Goal: Task Accomplishment & Management: Manage account settings

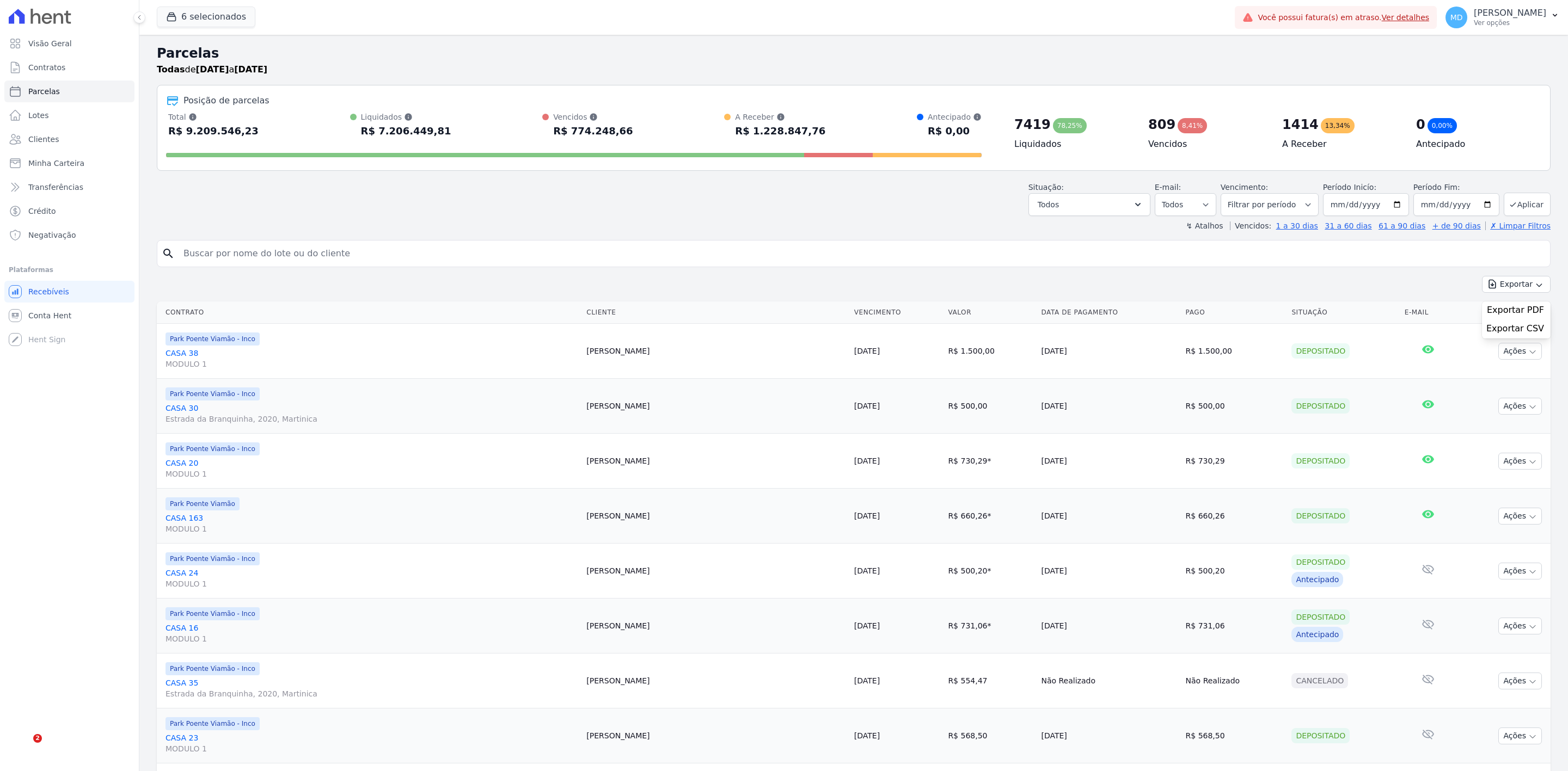
select select
click at [956, 59] on h2 "Parcelas" at bounding box center [853, 53] width 1394 height 20
click at [104, 142] on link "Clientes" at bounding box center [69, 140] width 130 height 22
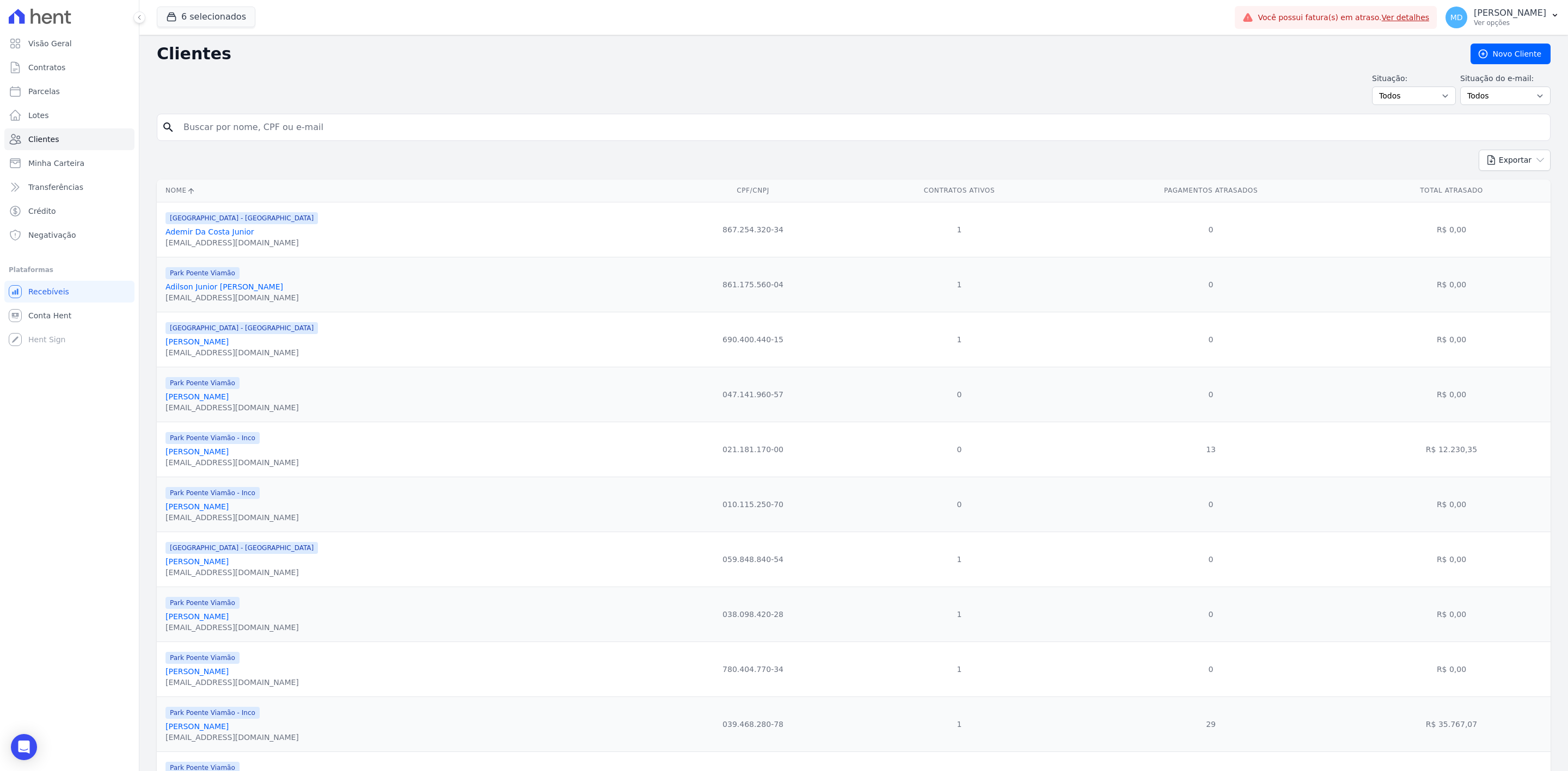
drag, startPoint x: 385, startPoint y: 123, endPoint x: 393, endPoint y: 119, distance: 8.9
click at [393, 119] on input "search" at bounding box center [861, 127] width 1369 height 22
type input "dutra"
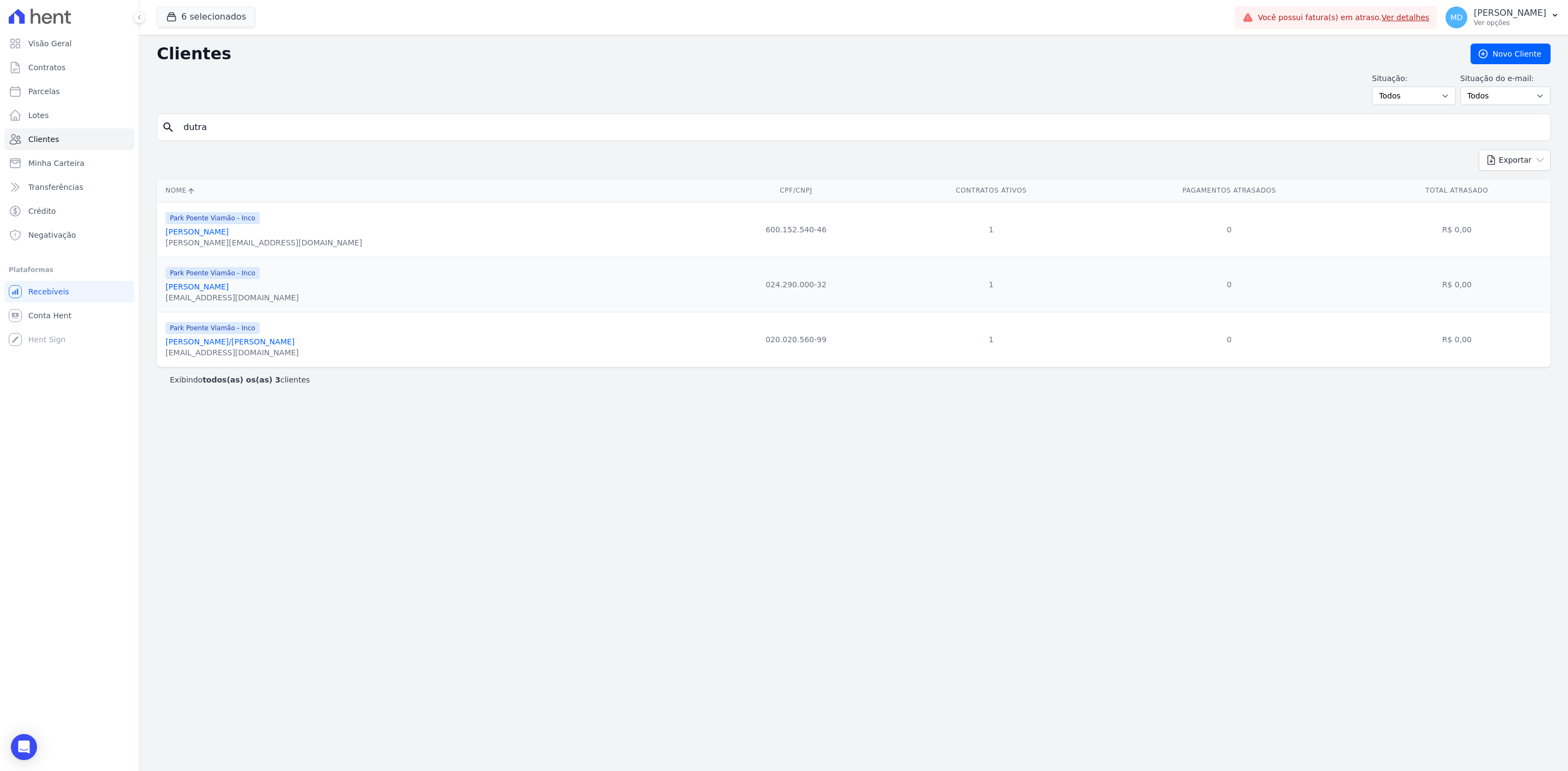
click at [409, 137] on input "dutra" at bounding box center [861, 127] width 1369 height 22
type input "diona"
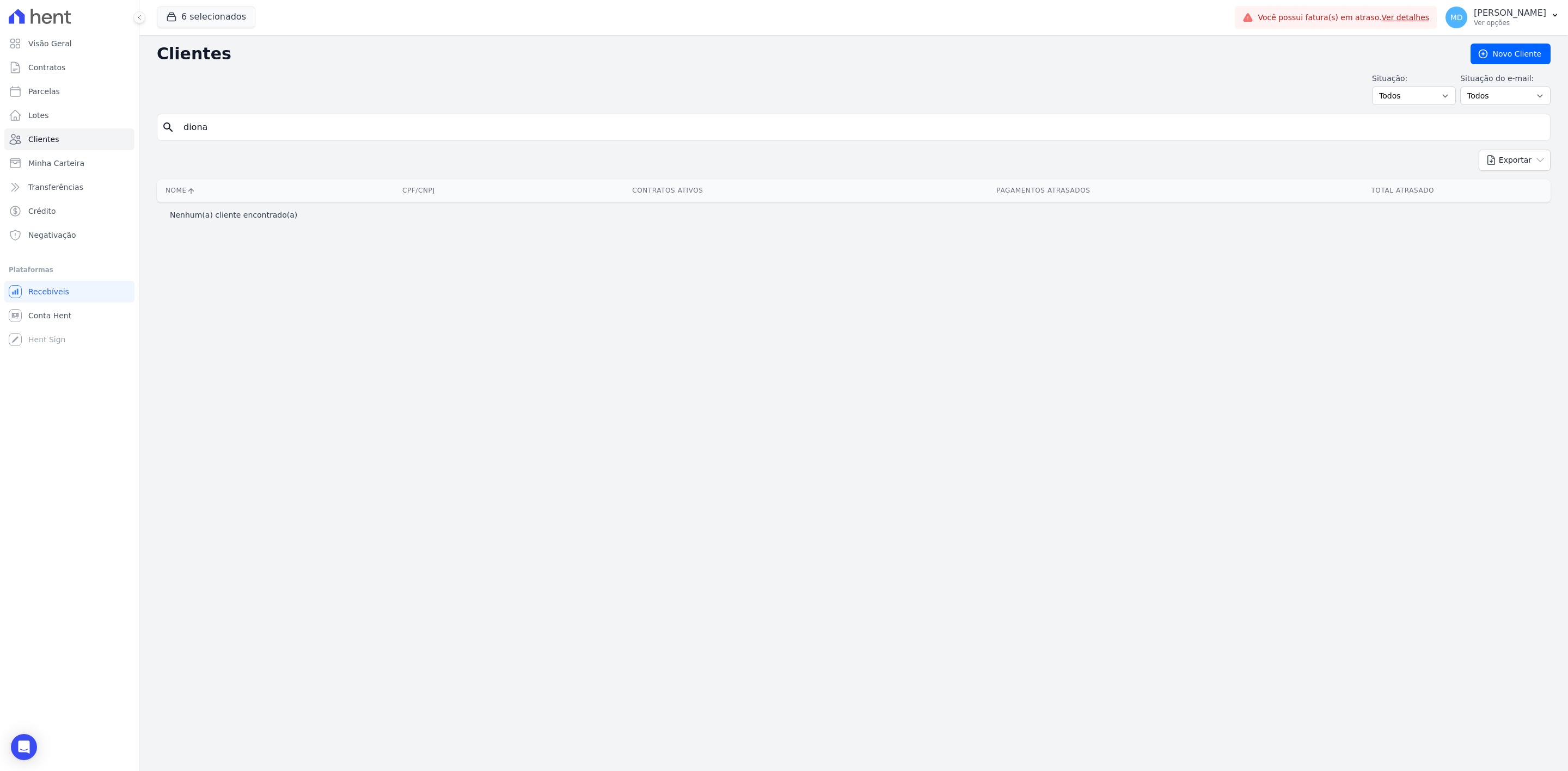
click at [409, 137] on input "diona" at bounding box center [861, 127] width 1369 height 22
type input "dionathan"
click at [409, 137] on input "dionathan" at bounding box center [861, 127] width 1369 height 22
type input "dionathan"
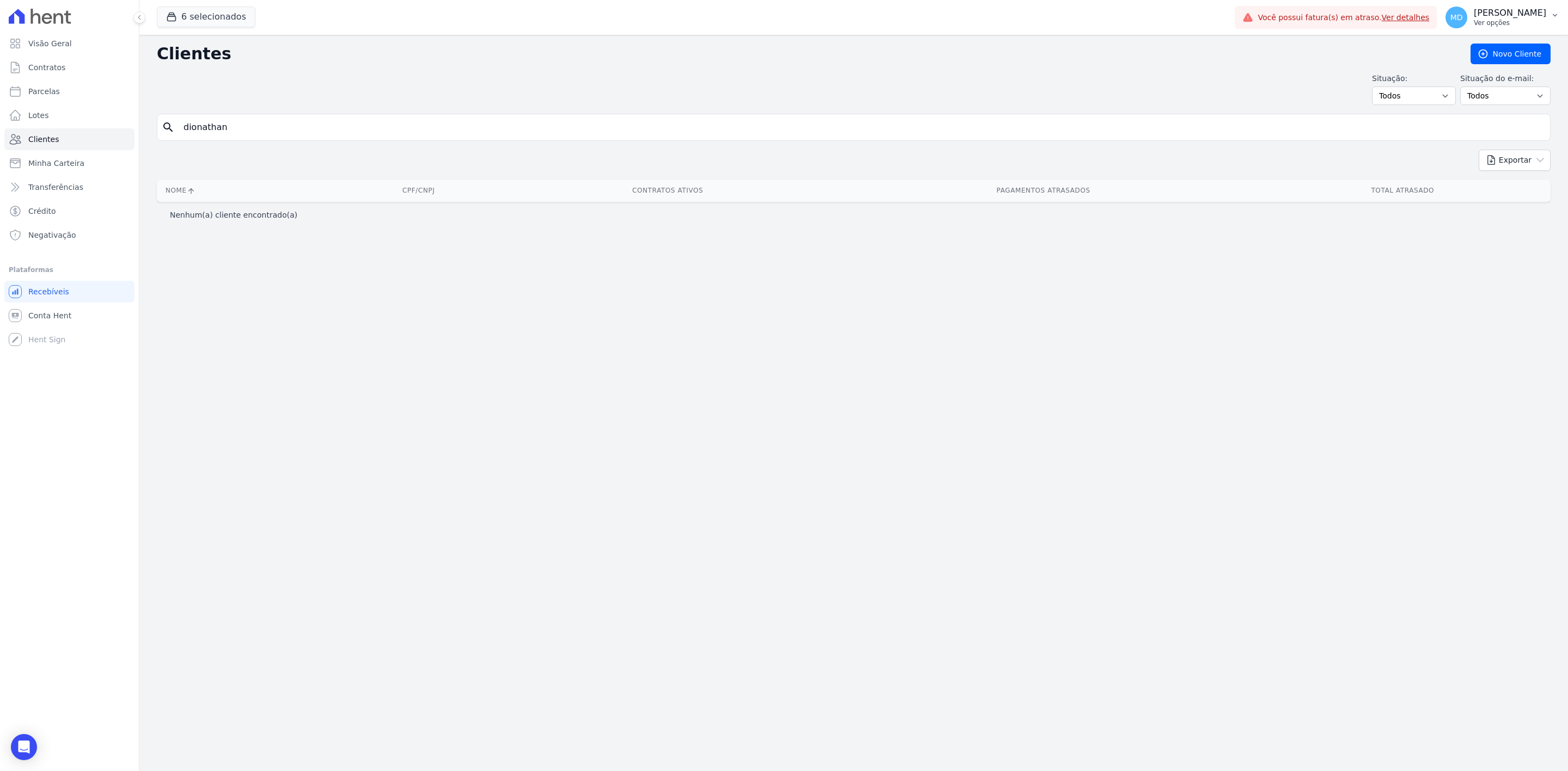
click at [1474, 10] on p "[PERSON_NAME]" at bounding box center [1509, 13] width 73 height 11
click at [1383, 275] on div "Clientes [GEOGRAPHIC_DATA] Situação: Todos Adimplentes Inadimplentes Situação d…" at bounding box center [853, 403] width 1428 height 736
click at [1474, 10] on p "[PERSON_NAME]" at bounding box center [1509, 13] width 73 height 11
click at [1186, 141] on div "search dionathan" at bounding box center [853, 127] width 1394 height 27
click at [857, 135] on input "dionathan" at bounding box center [861, 127] width 1369 height 22
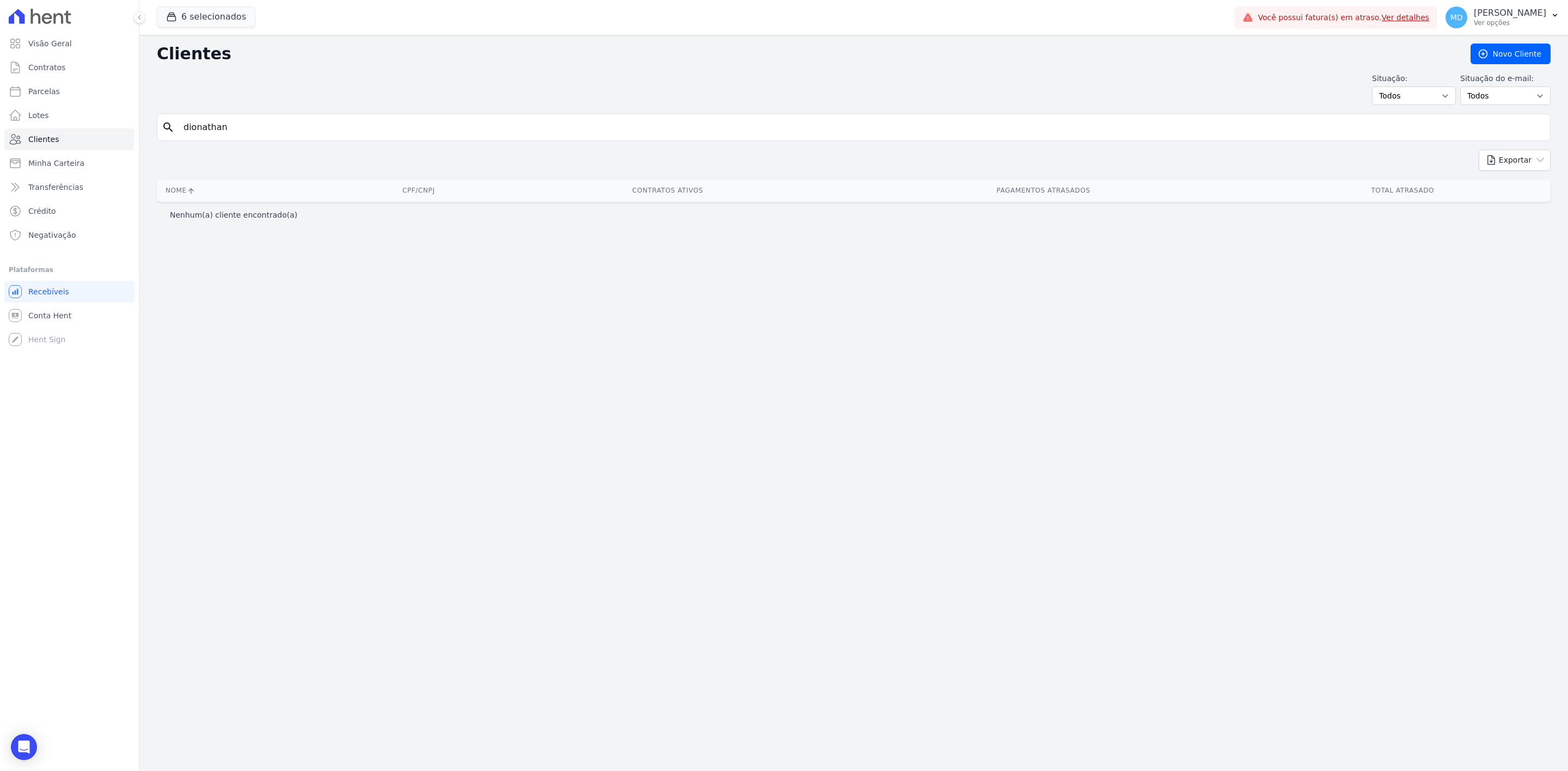
click at [857, 135] on input "dionathan" at bounding box center [861, 127] width 1369 height 22
click at [676, 121] on input "dionathan" at bounding box center [861, 127] width 1369 height 22
click at [583, 137] on input "dionathan" at bounding box center [861, 127] width 1369 height 22
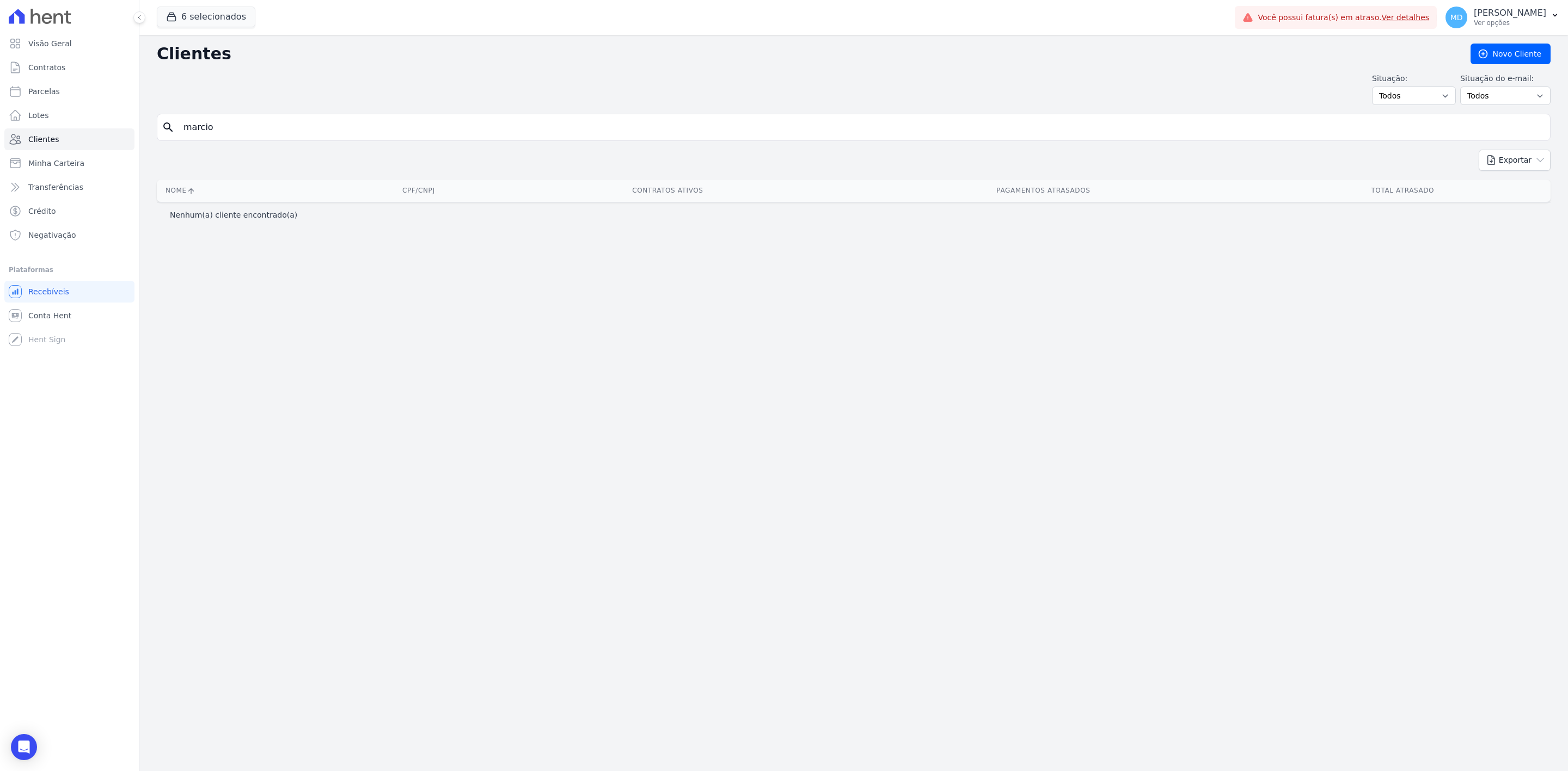
type input "marcio"
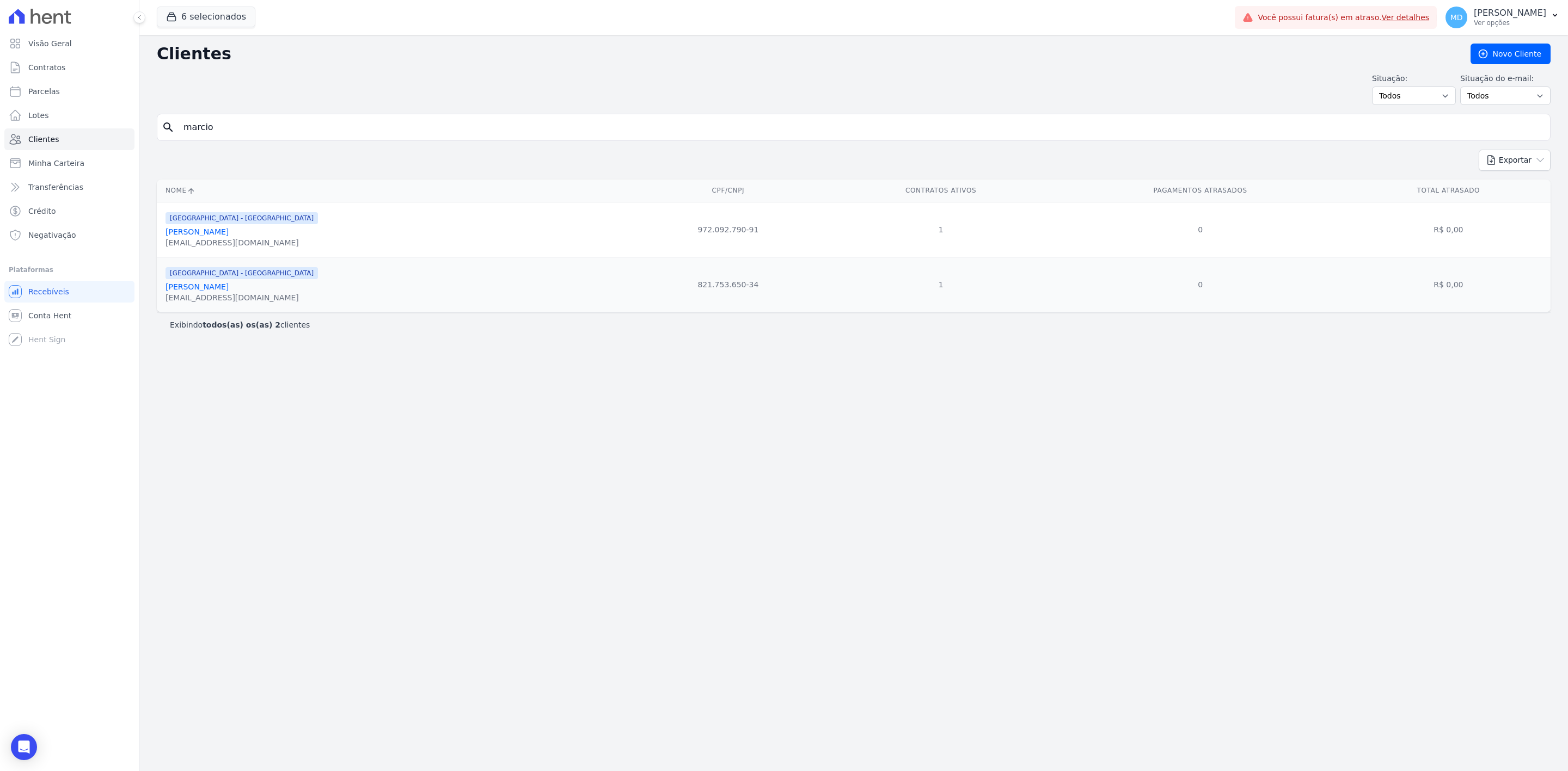
click at [280, 135] on input "marcio" at bounding box center [861, 127] width 1369 height 22
click at [198, 232] on link "[PERSON_NAME]" at bounding box center [197, 232] width 63 height 9
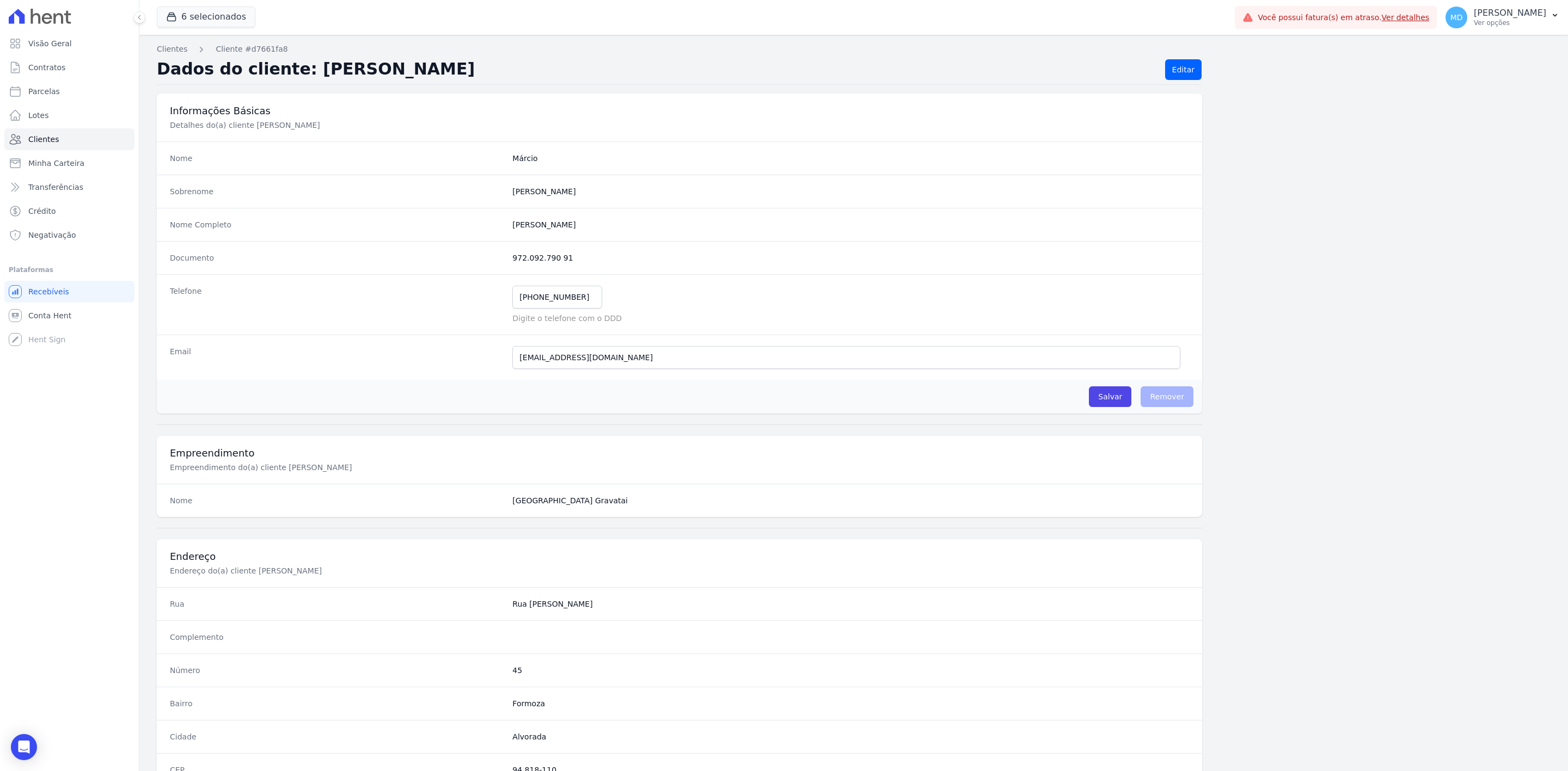
scroll to position [255, 0]
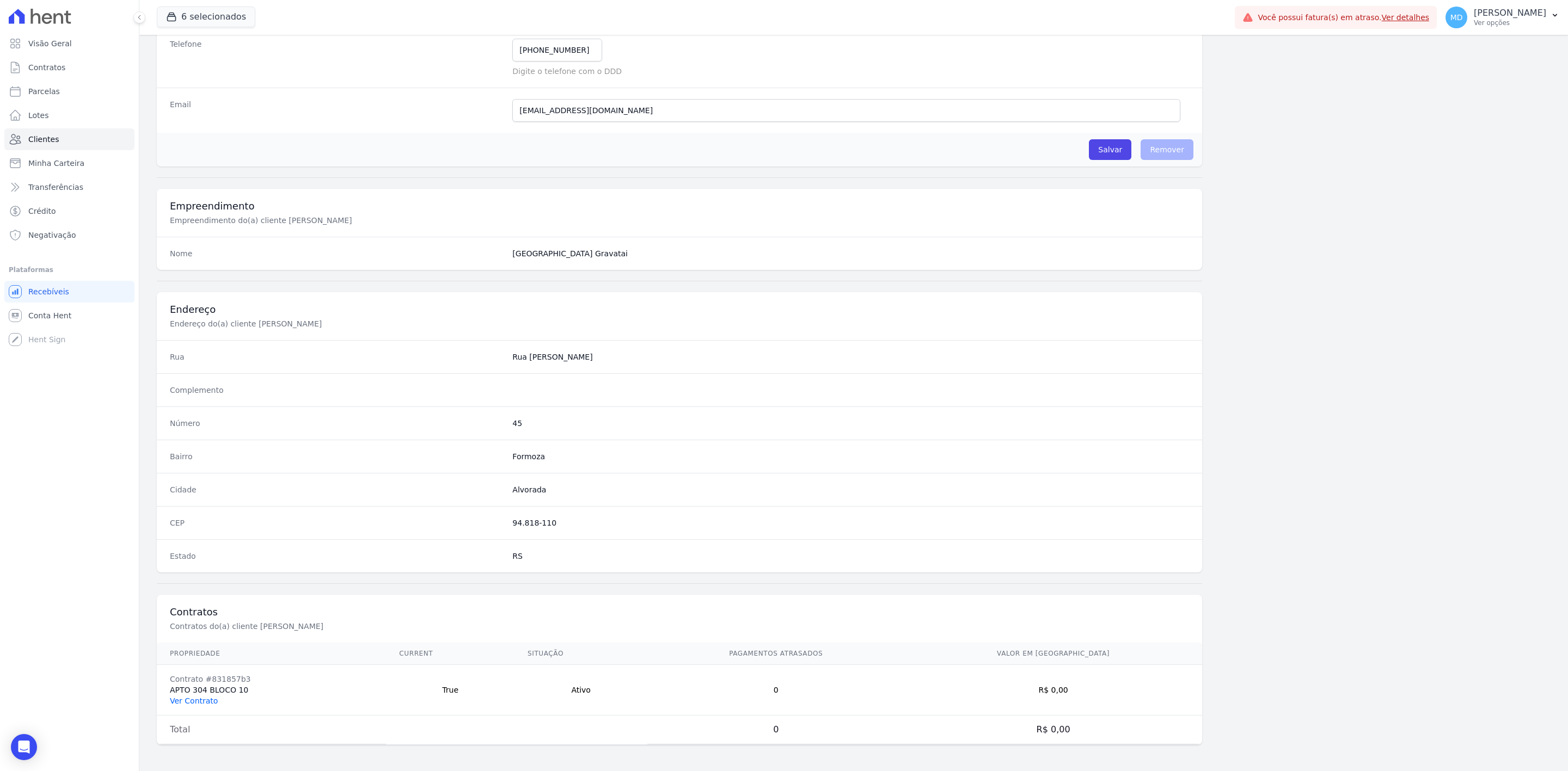
click at [183, 698] on link "Ver Contrato" at bounding box center [194, 701] width 48 height 9
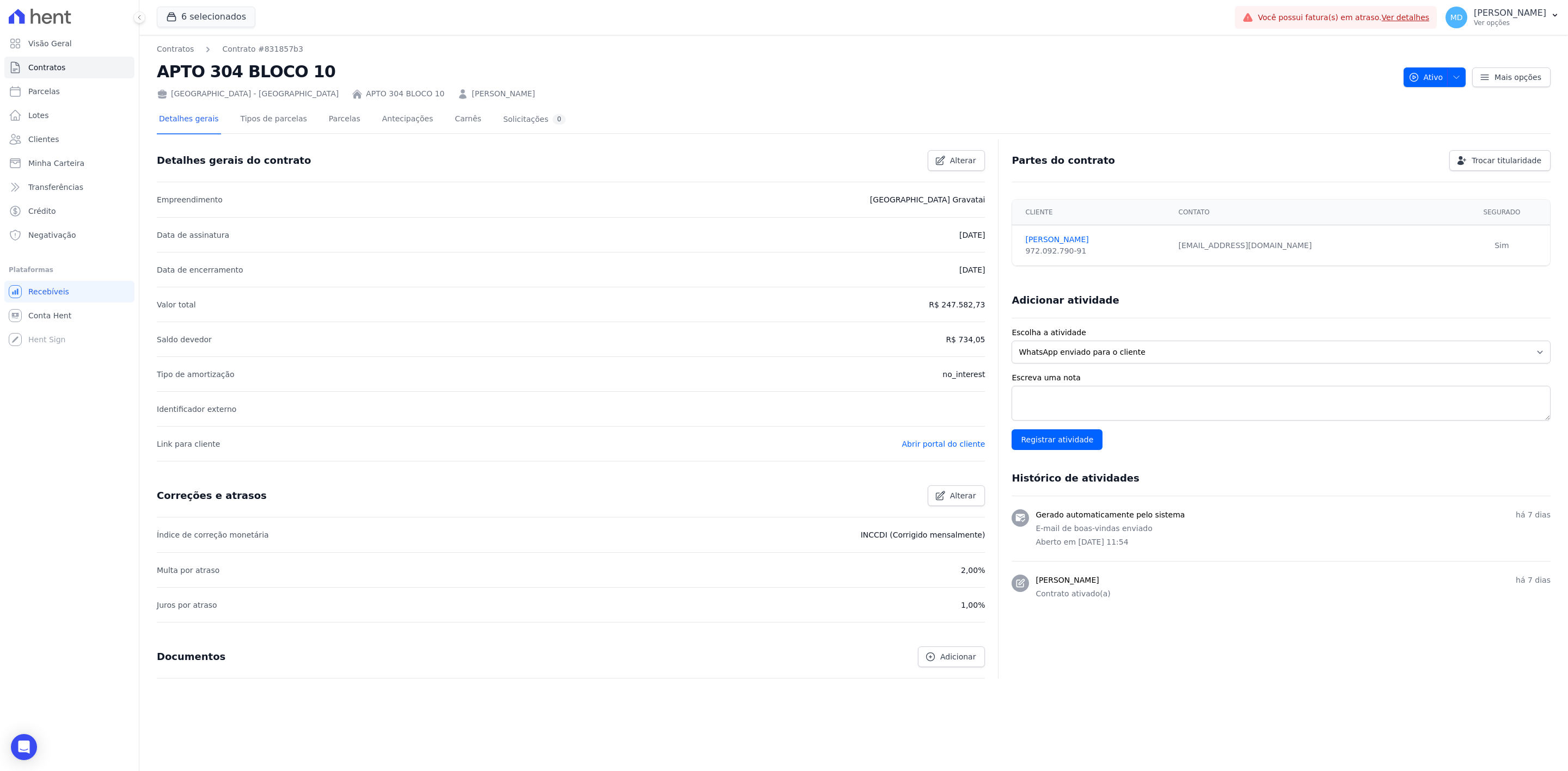
click at [308, 118] on div "Detalhes gerais Tipos de parcelas [GEOGRAPHIC_DATA] Antecipações Carnês Solicit…" at bounding box center [362, 119] width 411 height 29
click at [335, 121] on link "Parcelas" at bounding box center [344, 119] width 36 height 29
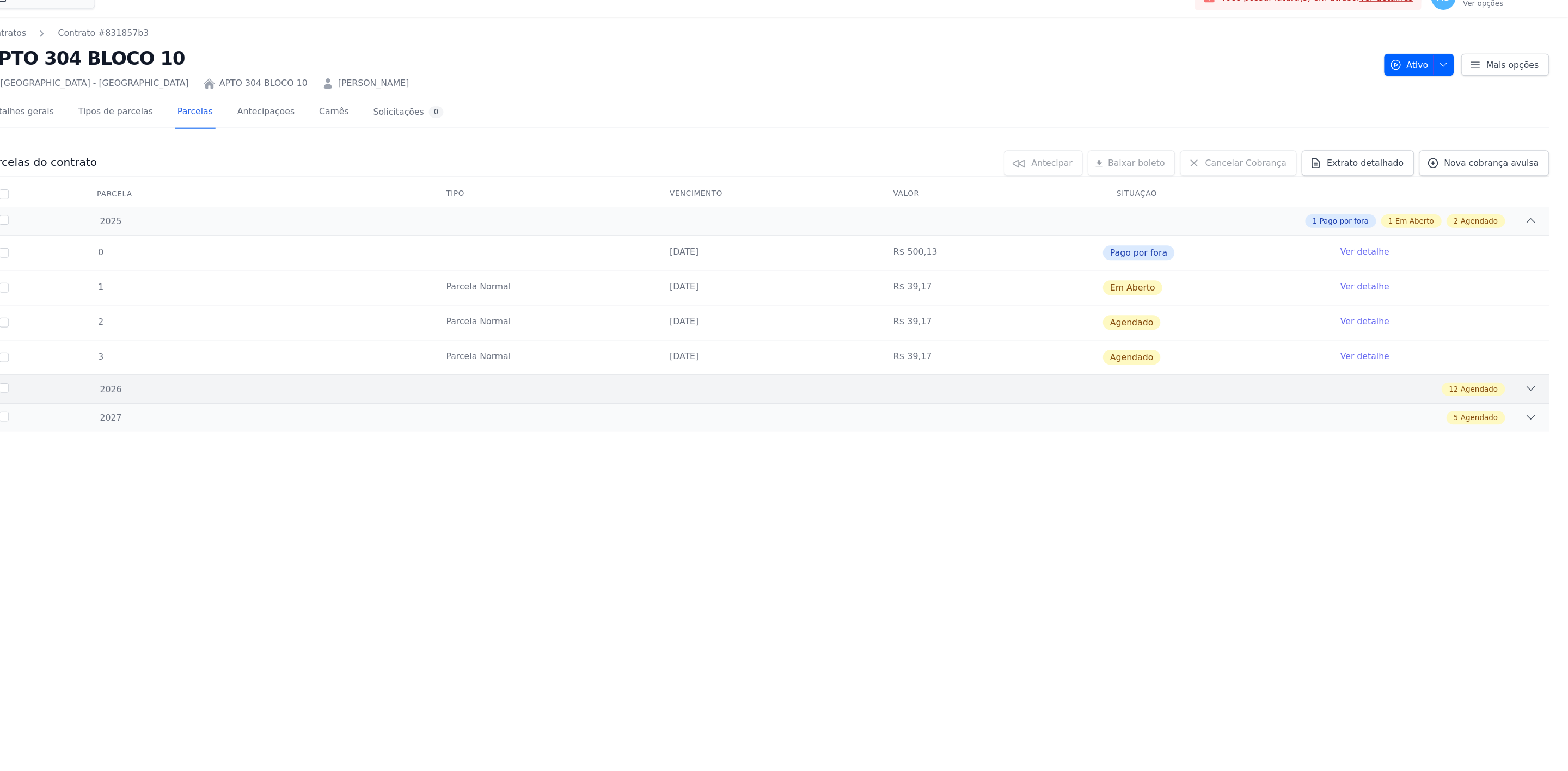
click at [971, 364] on div "12 Agendado" at bounding box center [922, 366] width 1234 height 12
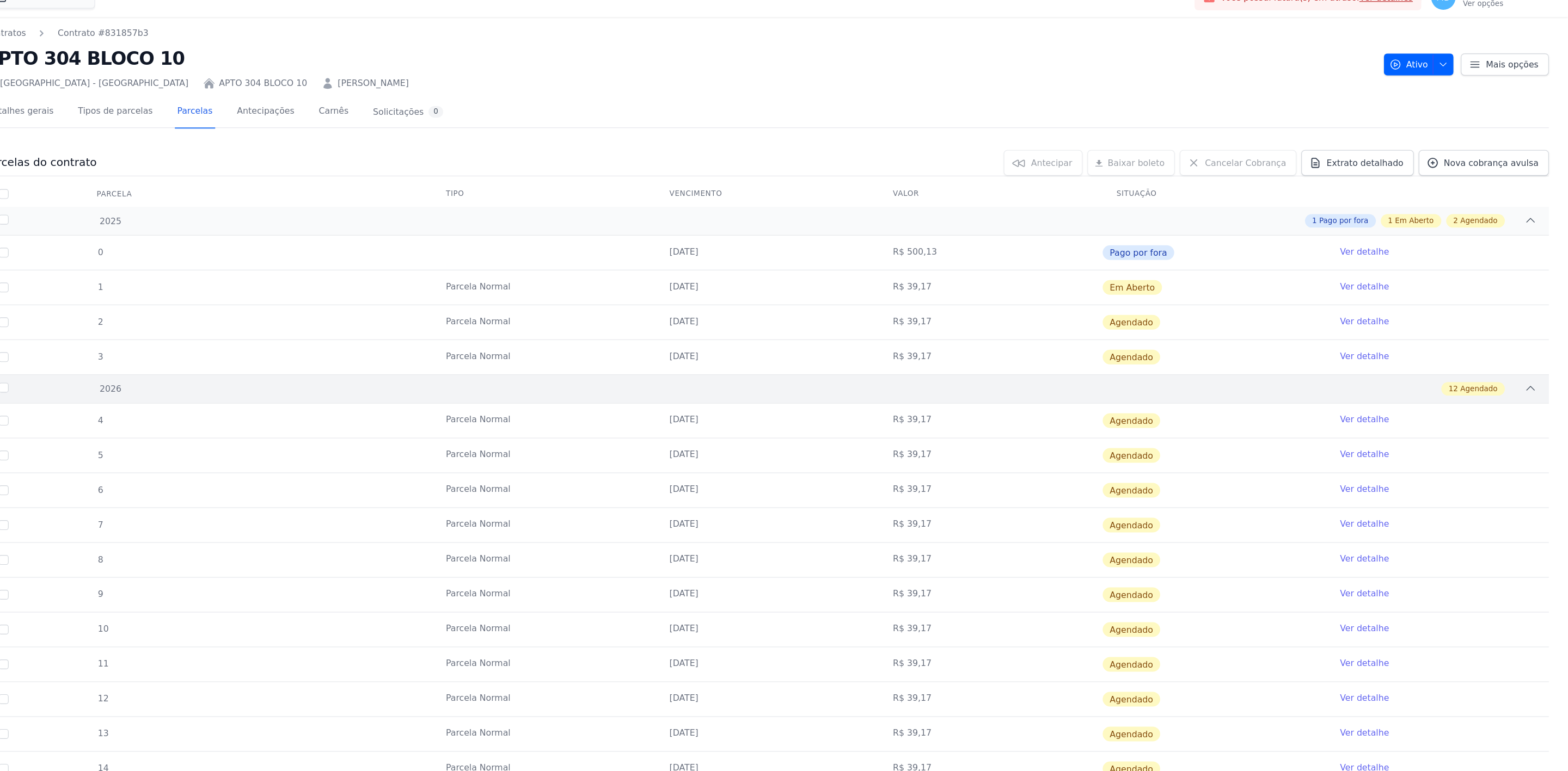
scroll to position [43, 0]
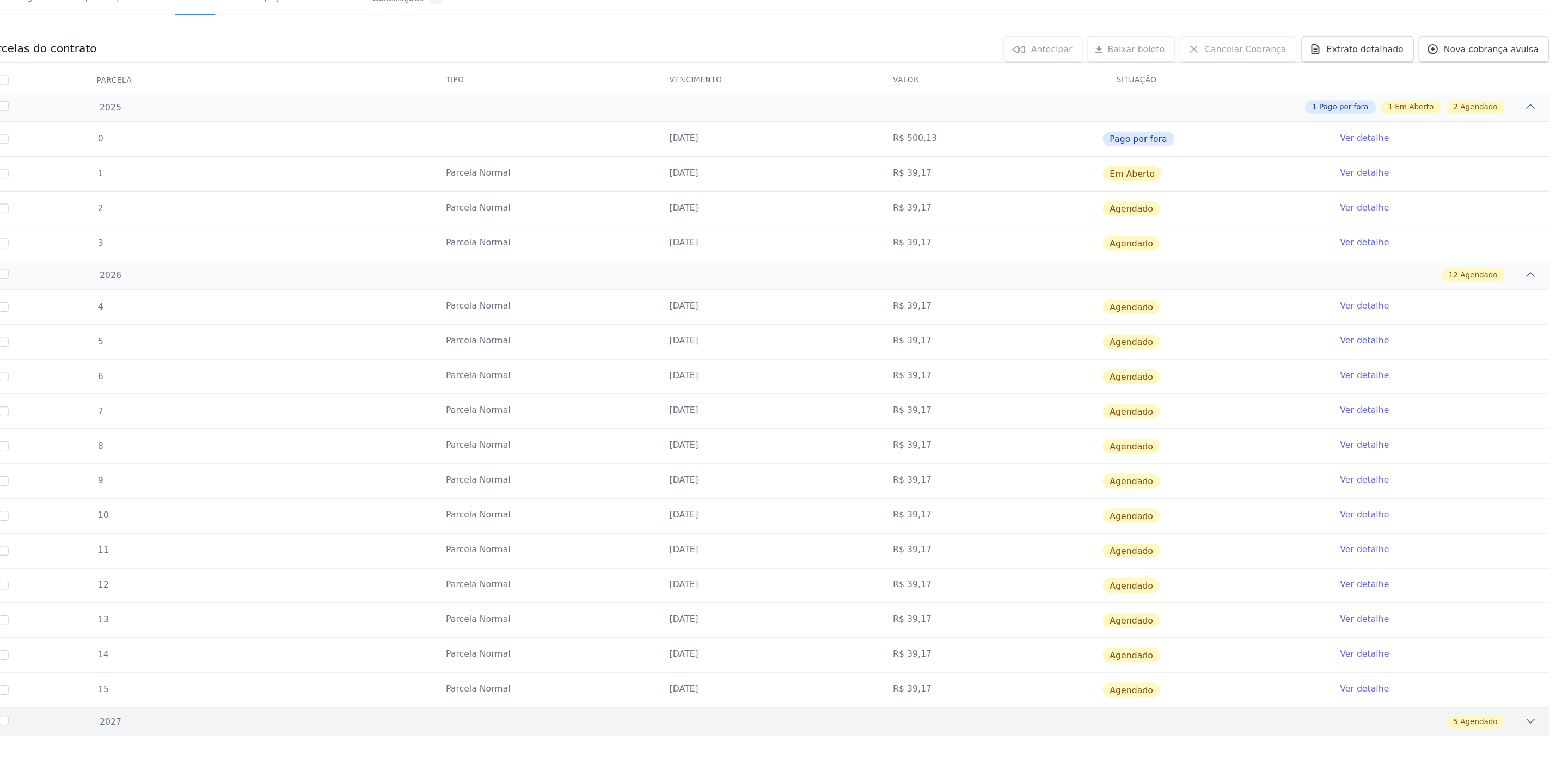
click at [1016, 720] on div "5 Agendado" at bounding box center [922, 726] width 1234 height 12
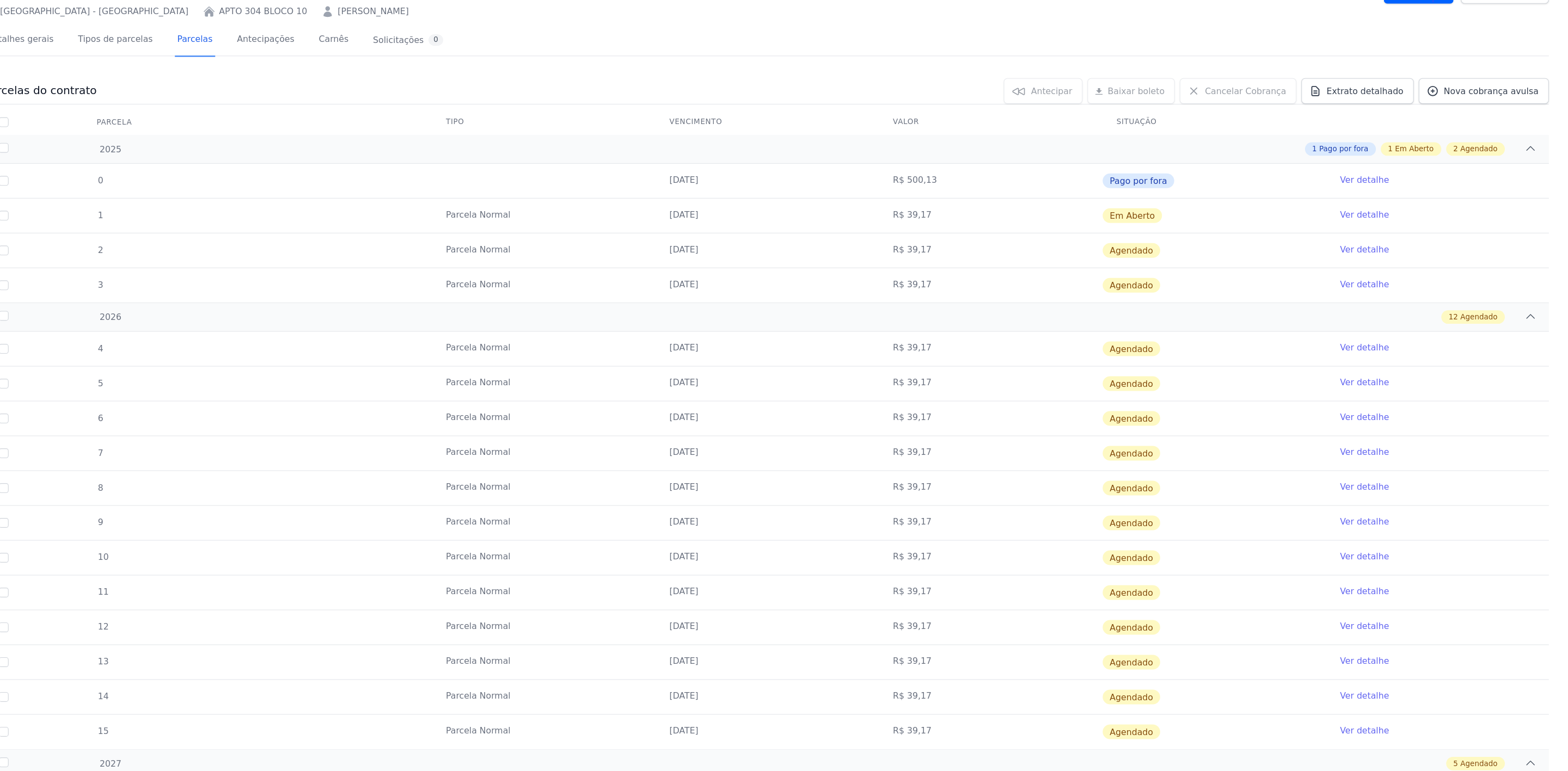
scroll to position [0, 0]
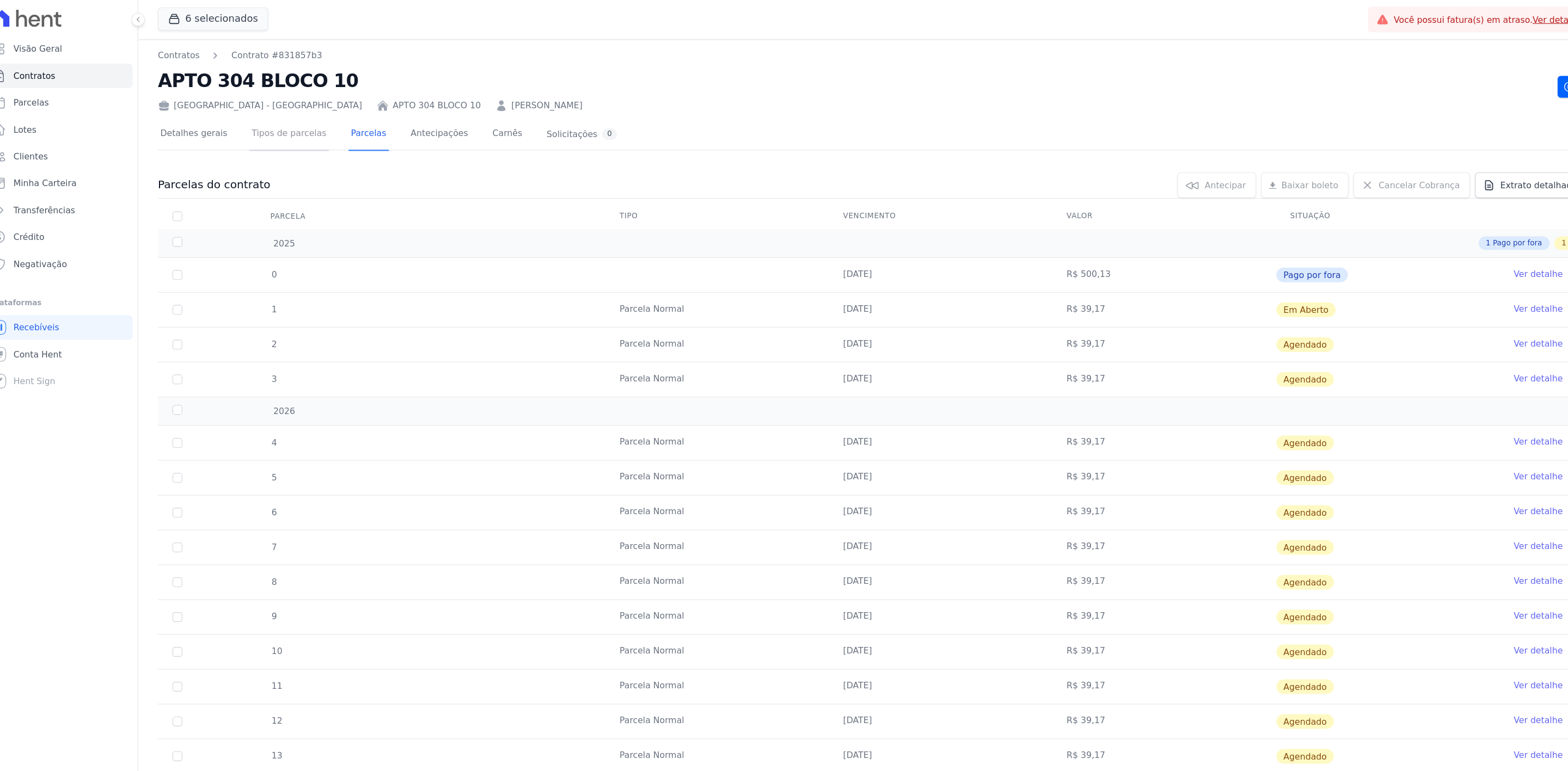
click at [279, 123] on link "Tipos de parcelas" at bounding box center [274, 119] width 71 height 29
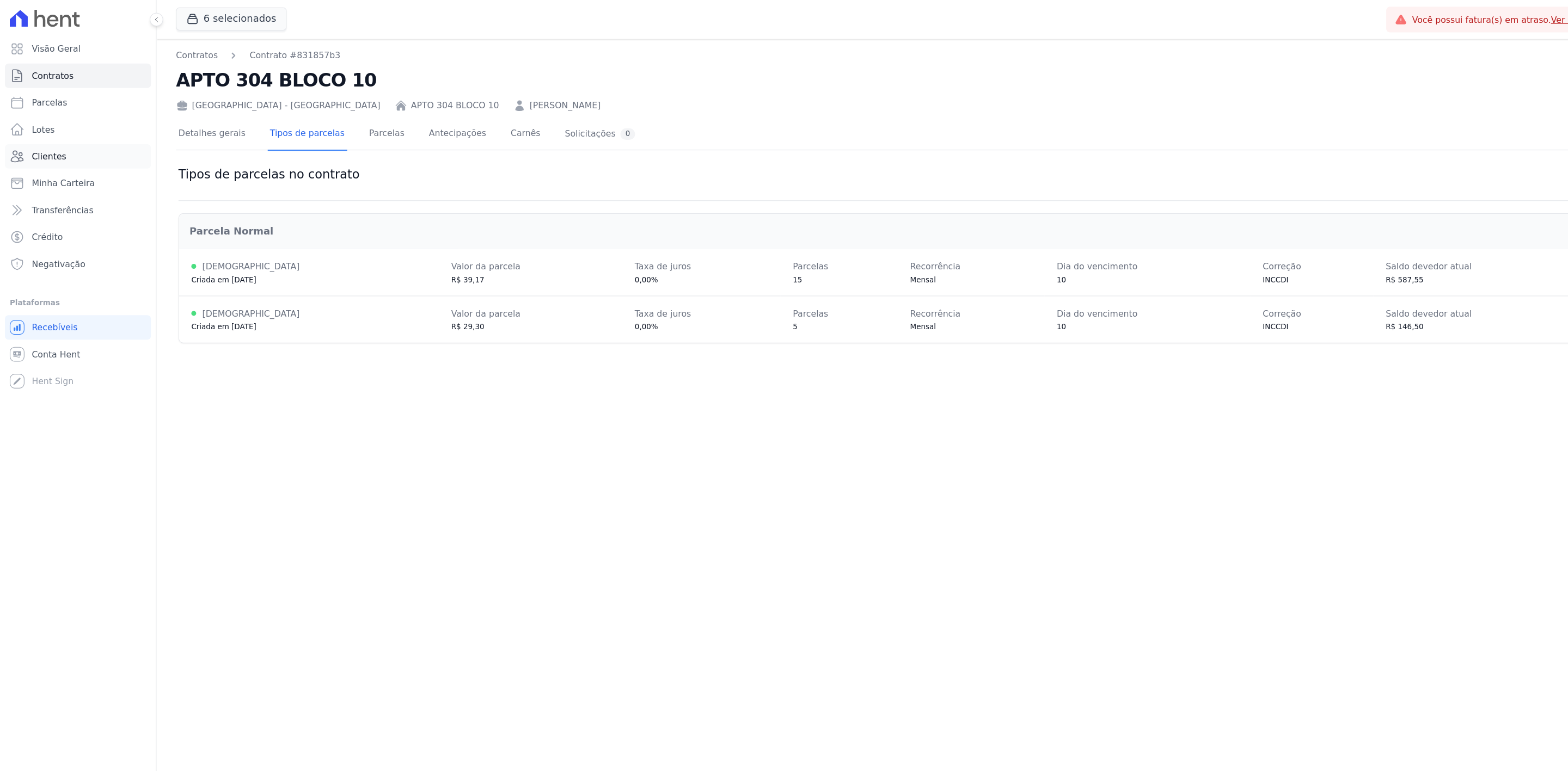
click at [70, 139] on link "Clientes" at bounding box center [69, 140] width 130 height 22
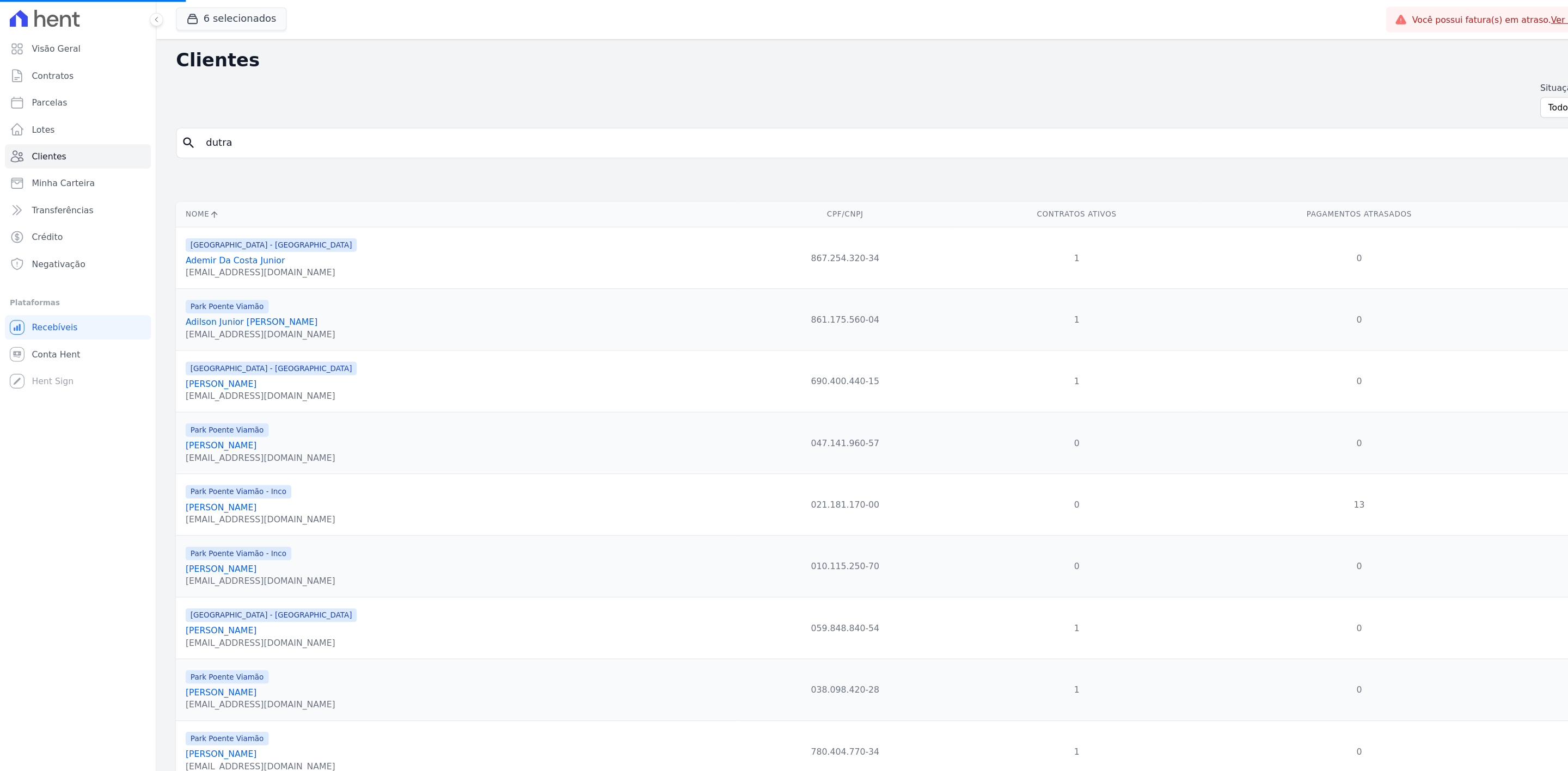
click at [211, 119] on input "dutra" at bounding box center [861, 127] width 1369 height 22
type input "vinicius"
click at [211, 119] on input "search" at bounding box center [861, 127] width 1369 height 22
type input "vinicius"
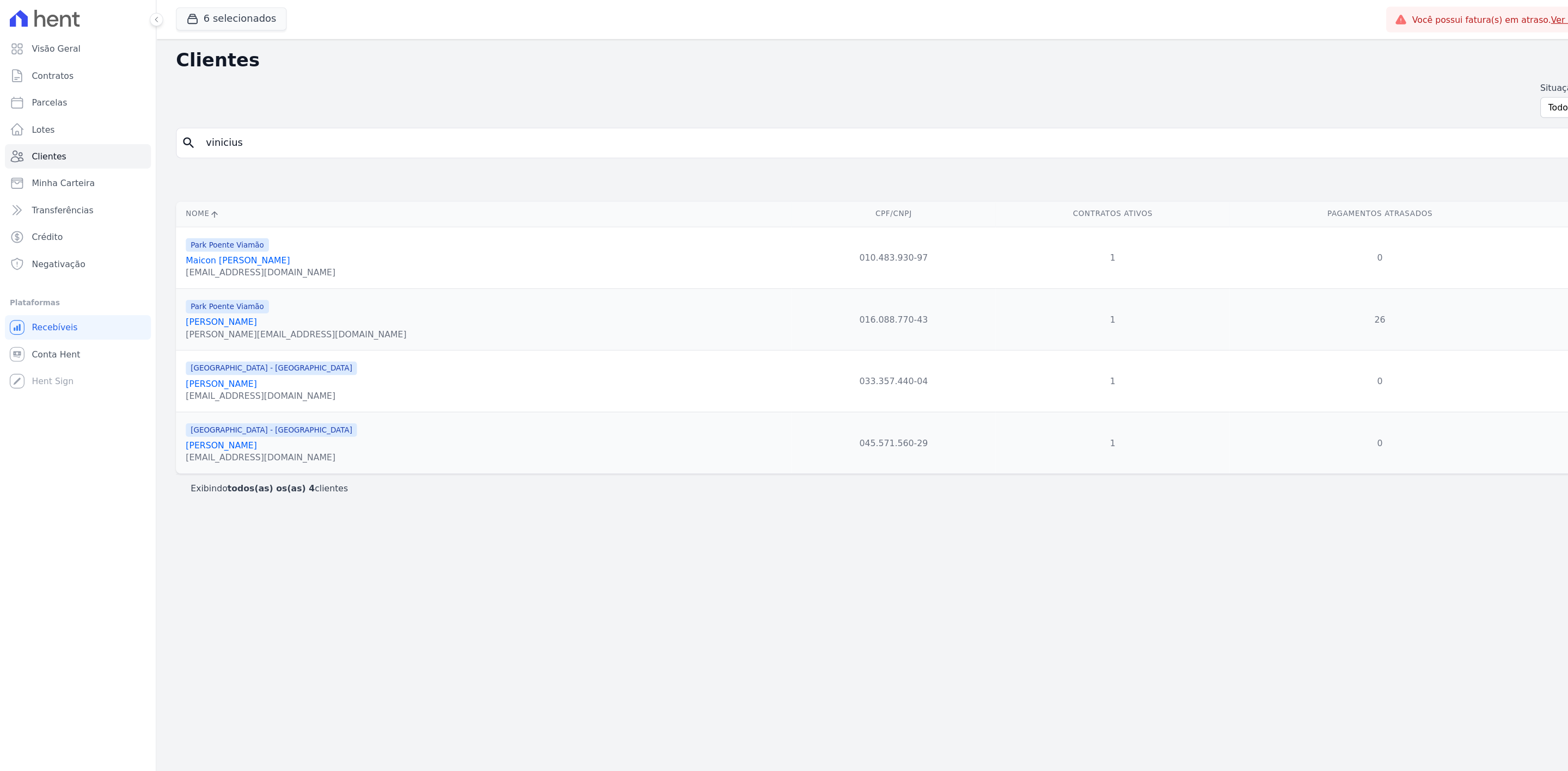
click at [229, 401] on link "[PERSON_NAME]" at bounding box center [197, 397] width 63 height 9
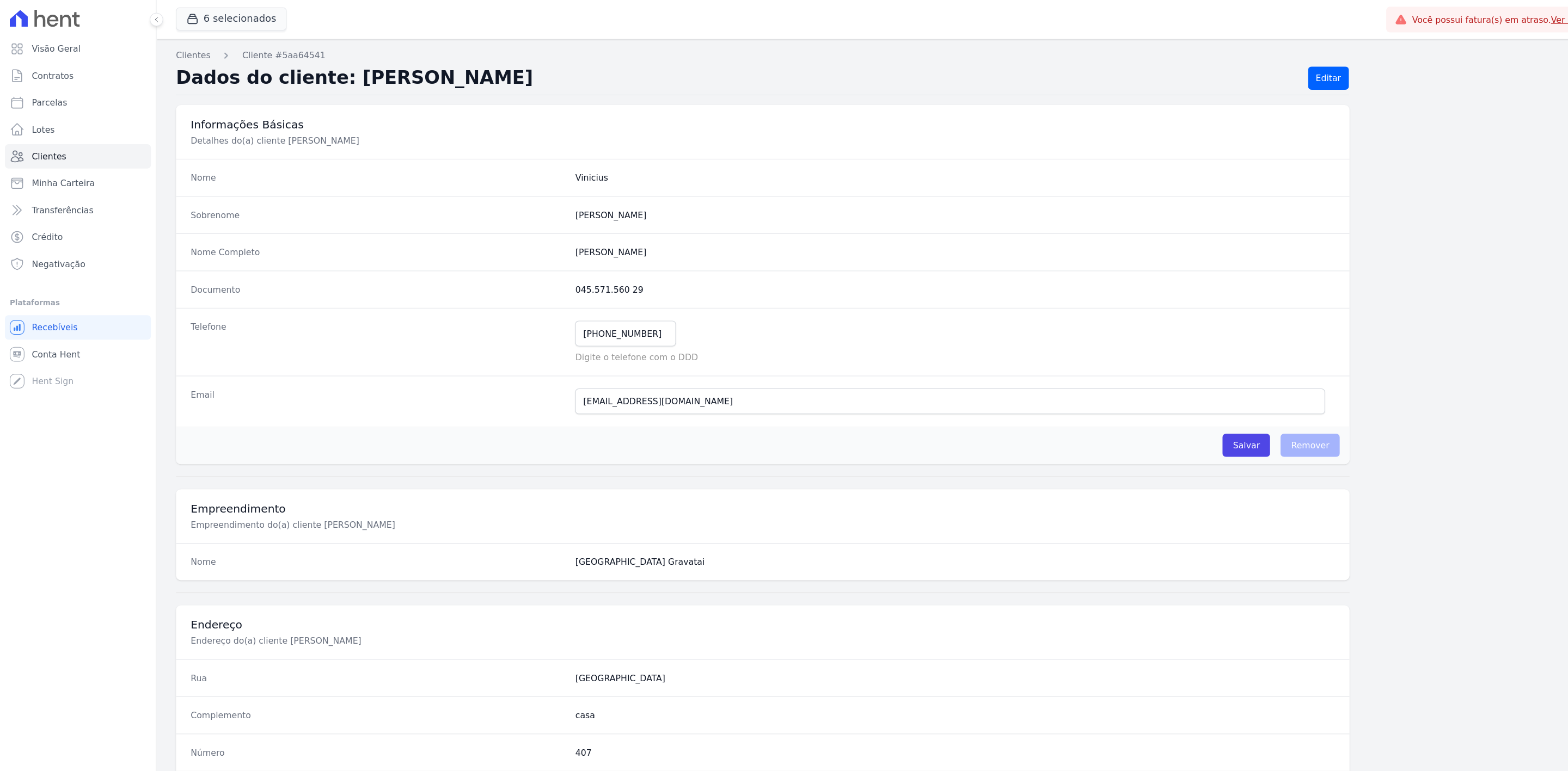
scroll to position [255, 0]
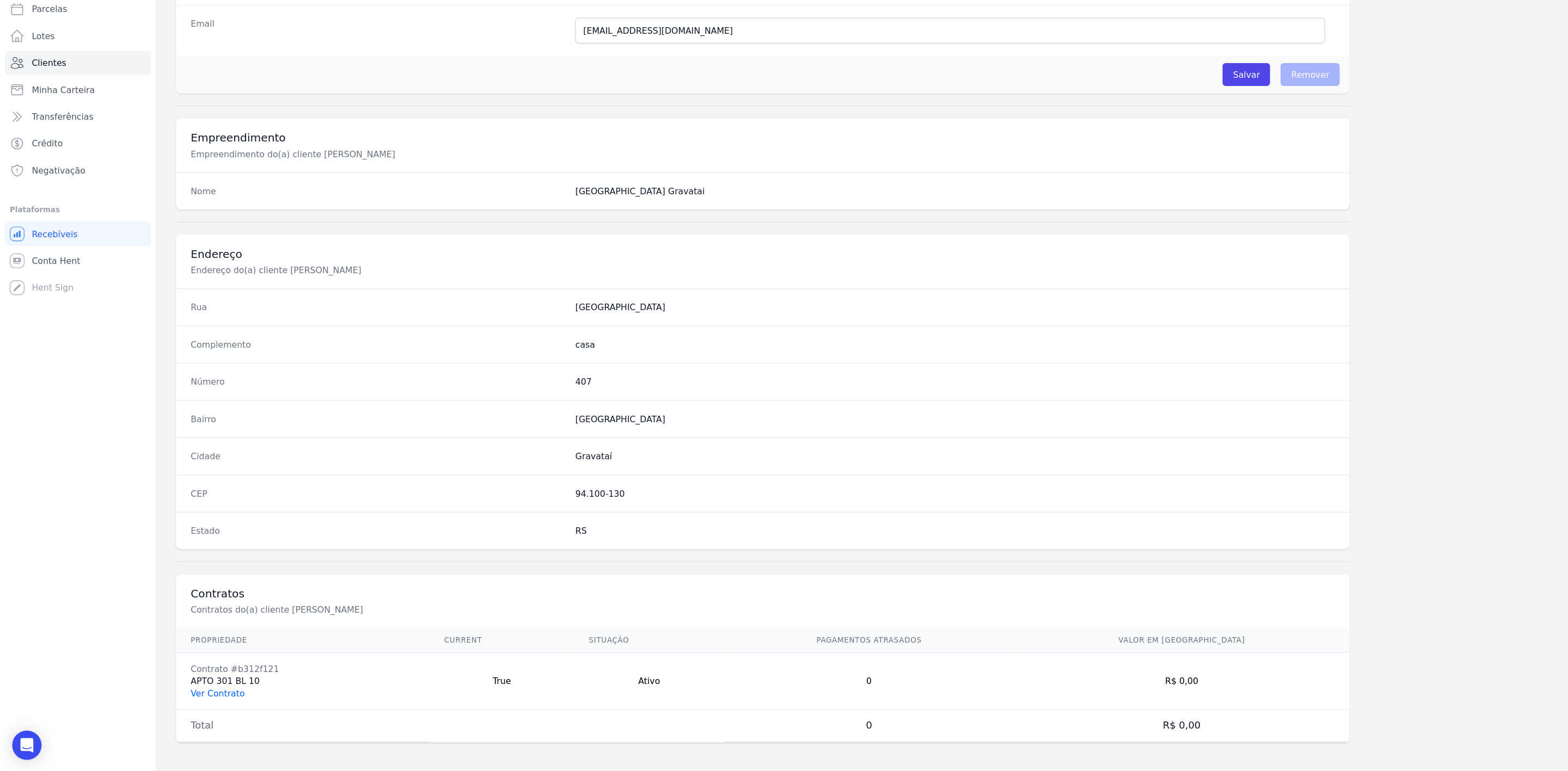
click at [198, 702] on link "Ver Contrato" at bounding box center [194, 701] width 48 height 9
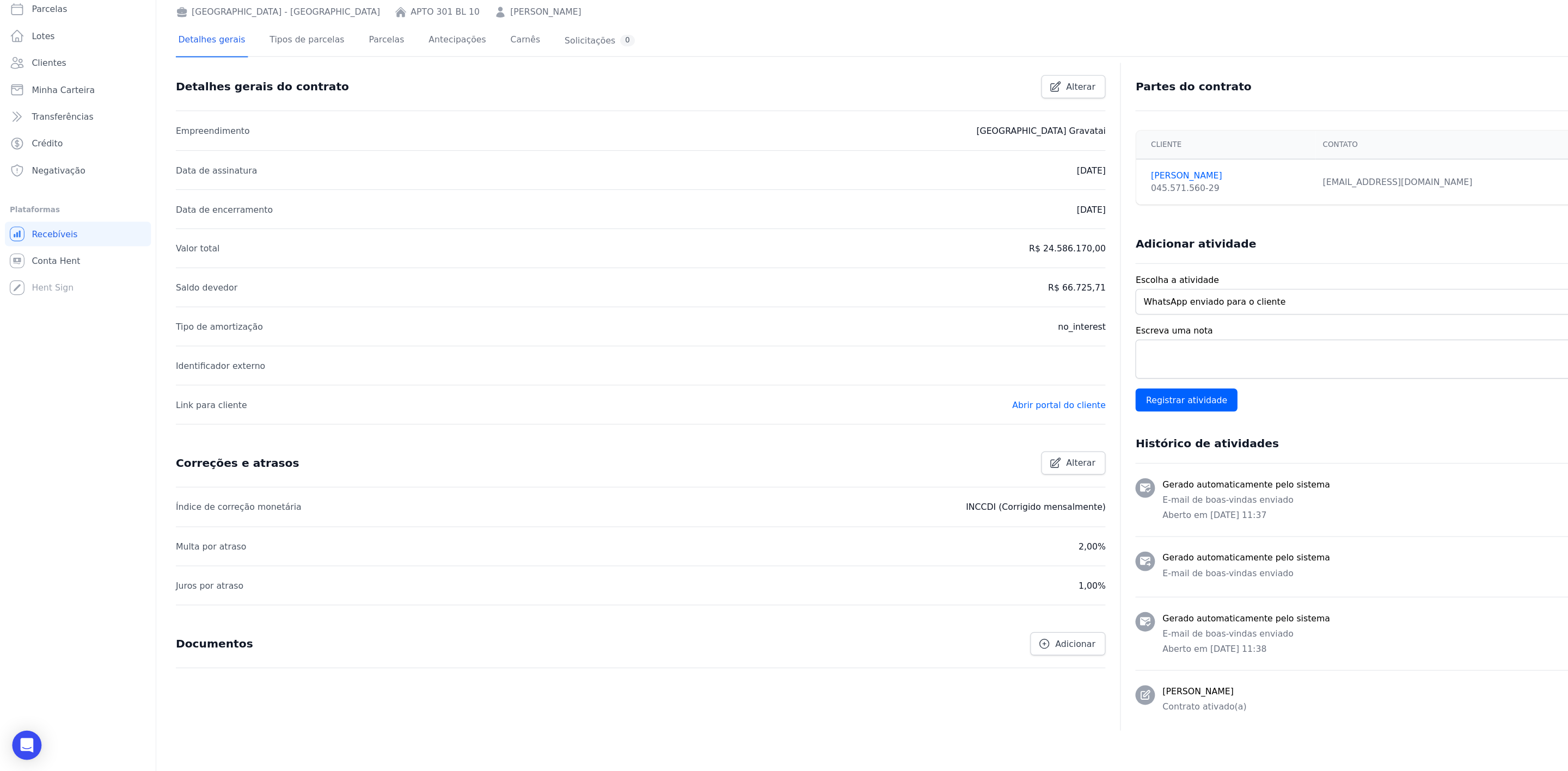
click at [198, 702] on div "Detalhes gerais do contrato Alterar Empreendimento [GEOGRAPHIC_DATA] [GEOGRAPHI…" at bounding box center [571, 437] width 828 height 595
click at [327, 129] on link "Parcelas" at bounding box center [344, 119] width 36 height 29
click at [327, 125] on link "Parcelas" at bounding box center [344, 119] width 36 height 29
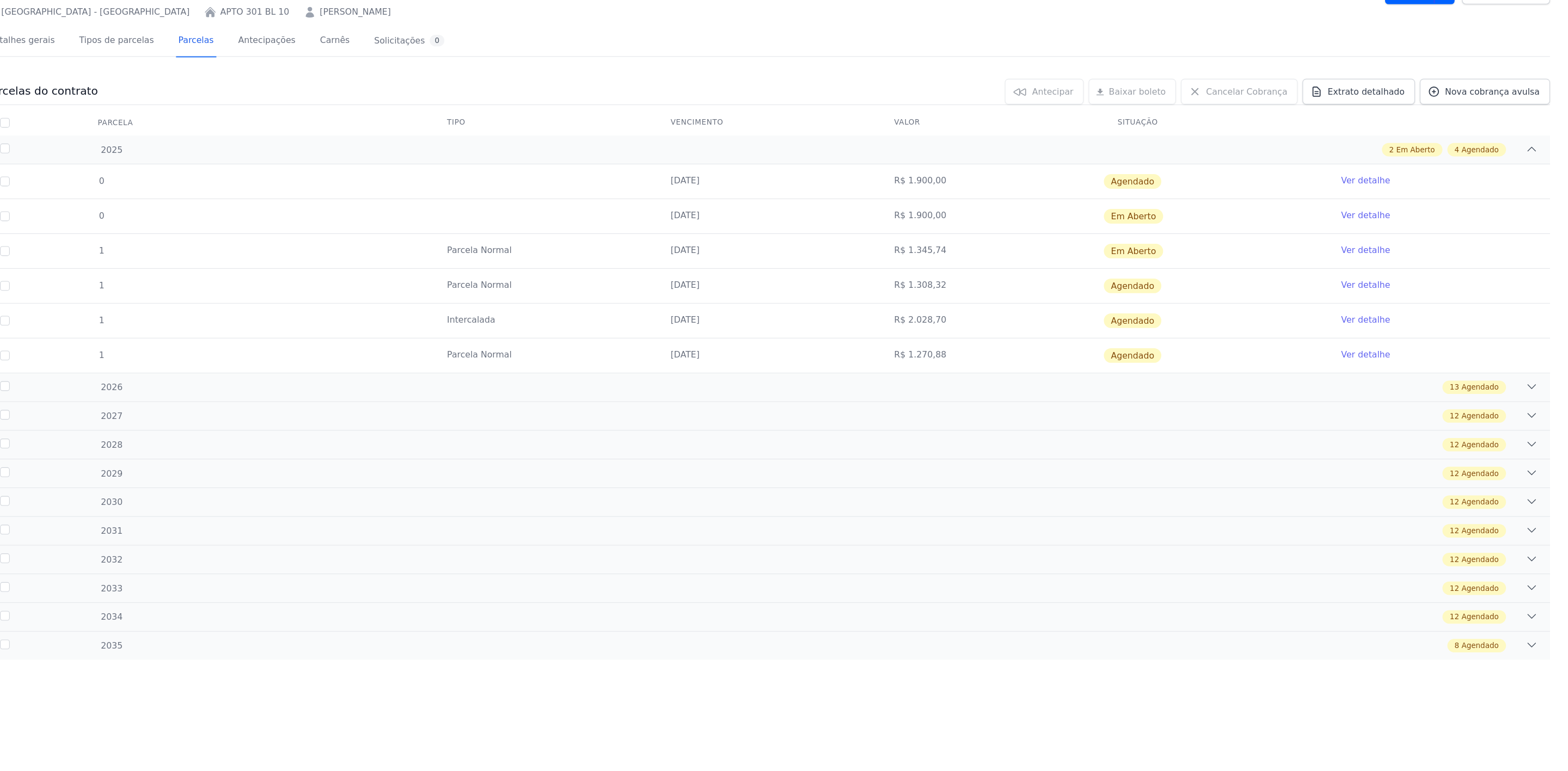
click at [1375, 240] on link "Ver detalhe" at bounding box center [1386, 244] width 43 height 11
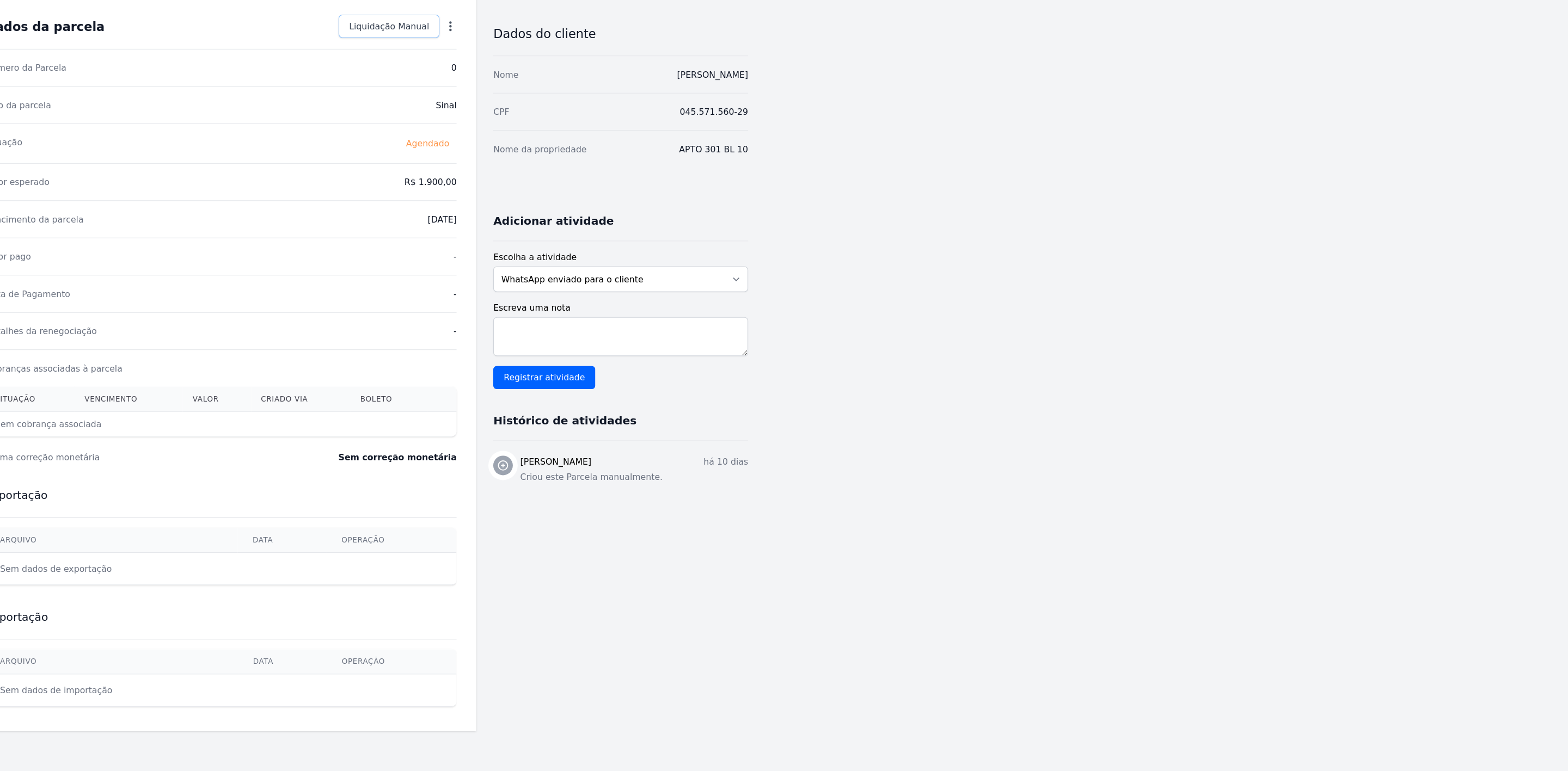
click at [526, 105] on span "Liquidação Manual" at bounding box center [516, 107] width 71 height 11
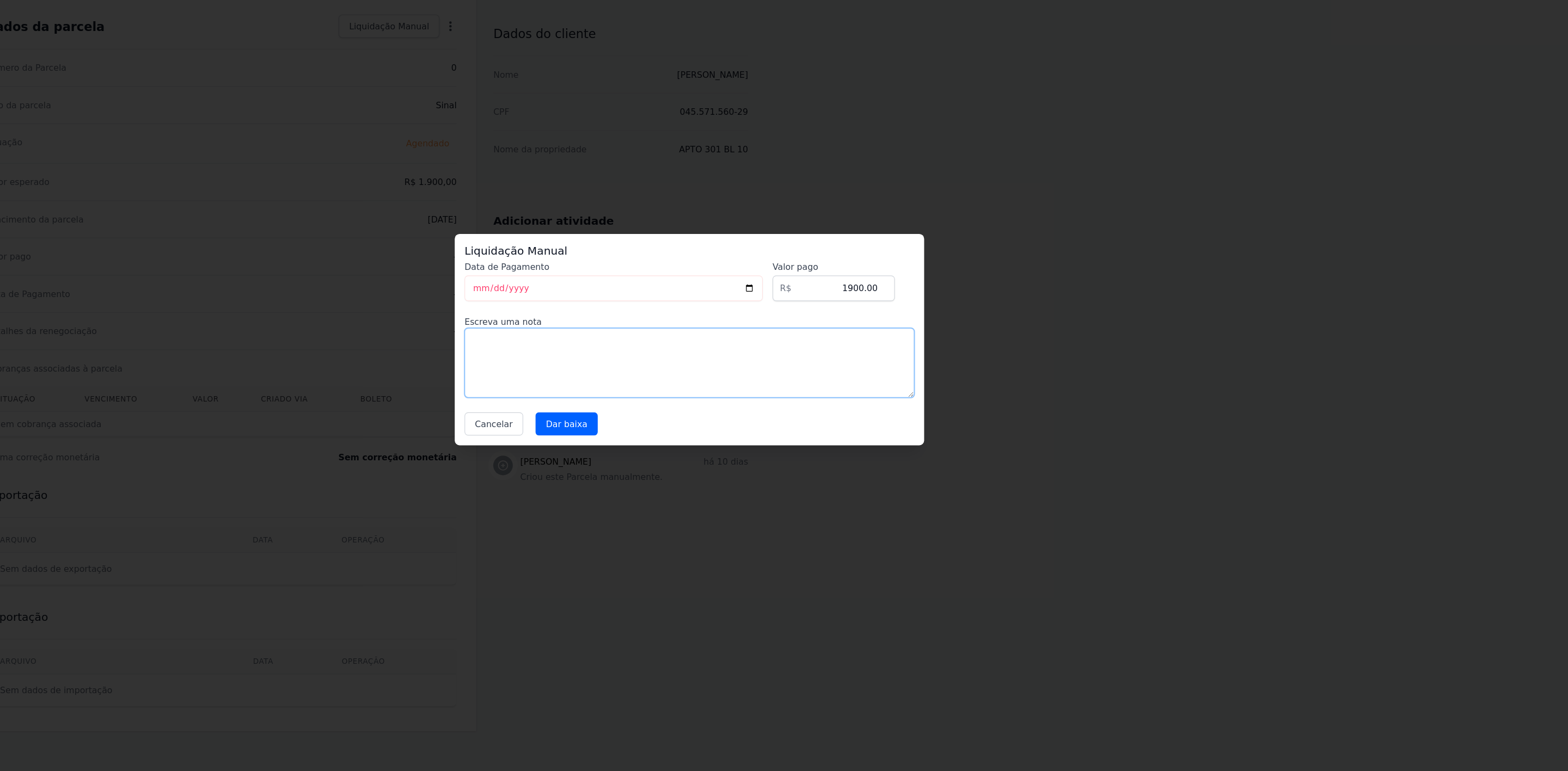
click at [725, 405] on textarea at bounding box center [783, 407] width 401 height 62
type textarea "Pagamento do ato"
click at [734, 339] on input "[DATE]" at bounding box center [716, 340] width 266 height 23
click at [849, 339] on input "[DATE]" at bounding box center [716, 340] width 266 height 23
click at [846, 338] on input "[DATE]" at bounding box center [716, 340] width 266 height 23
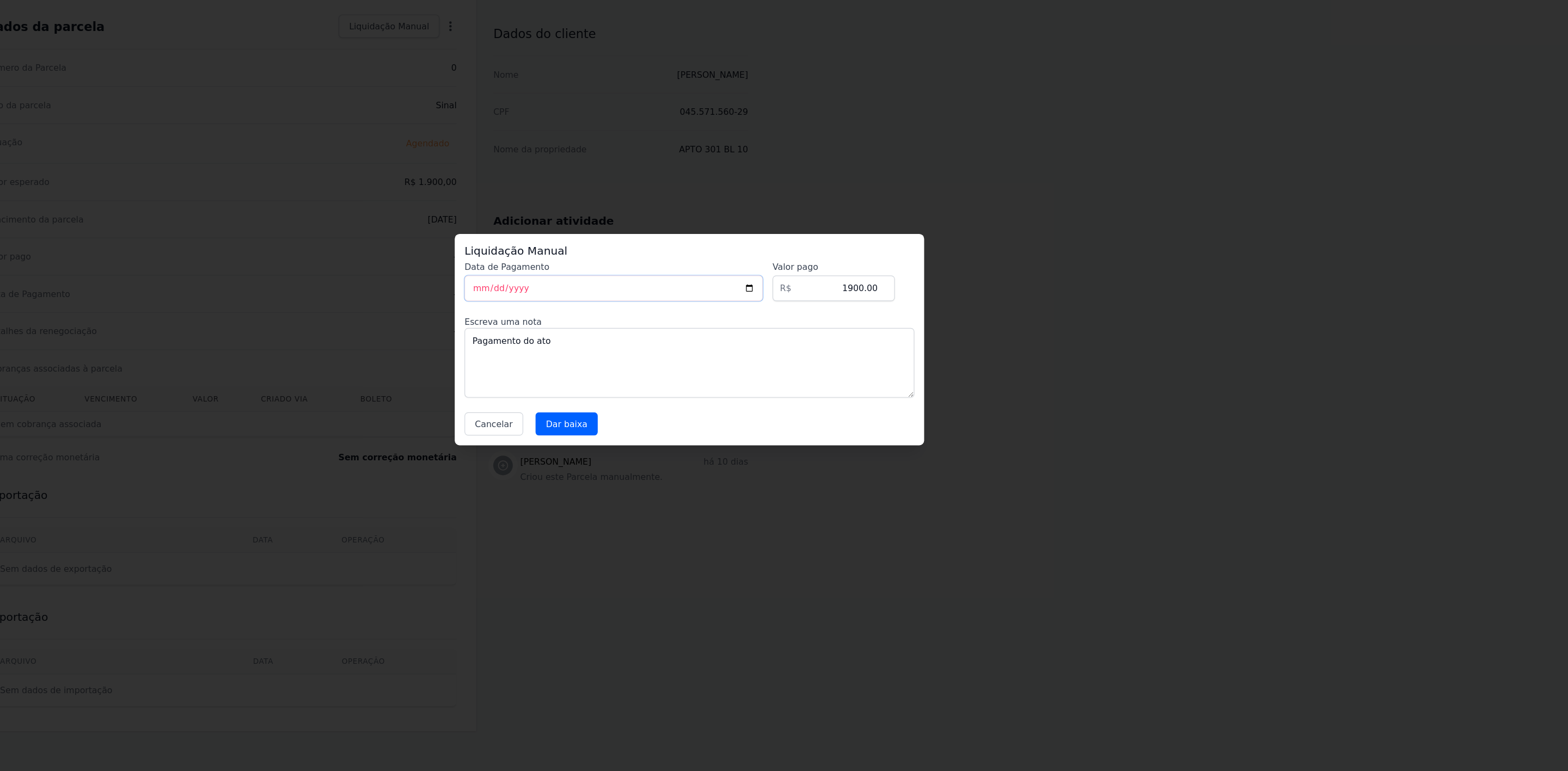
click at [727, 329] on input "[DATE]" at bounding box center [716, 340] width 266 height 23
click at [705, 338] on input "[DATE]" at bounding box center [716, 340] width 266 height 23
drag, startPoint x: 705, startPoint y: 338, endPoint x: 647, endPoint y: 350, distance: 59.2
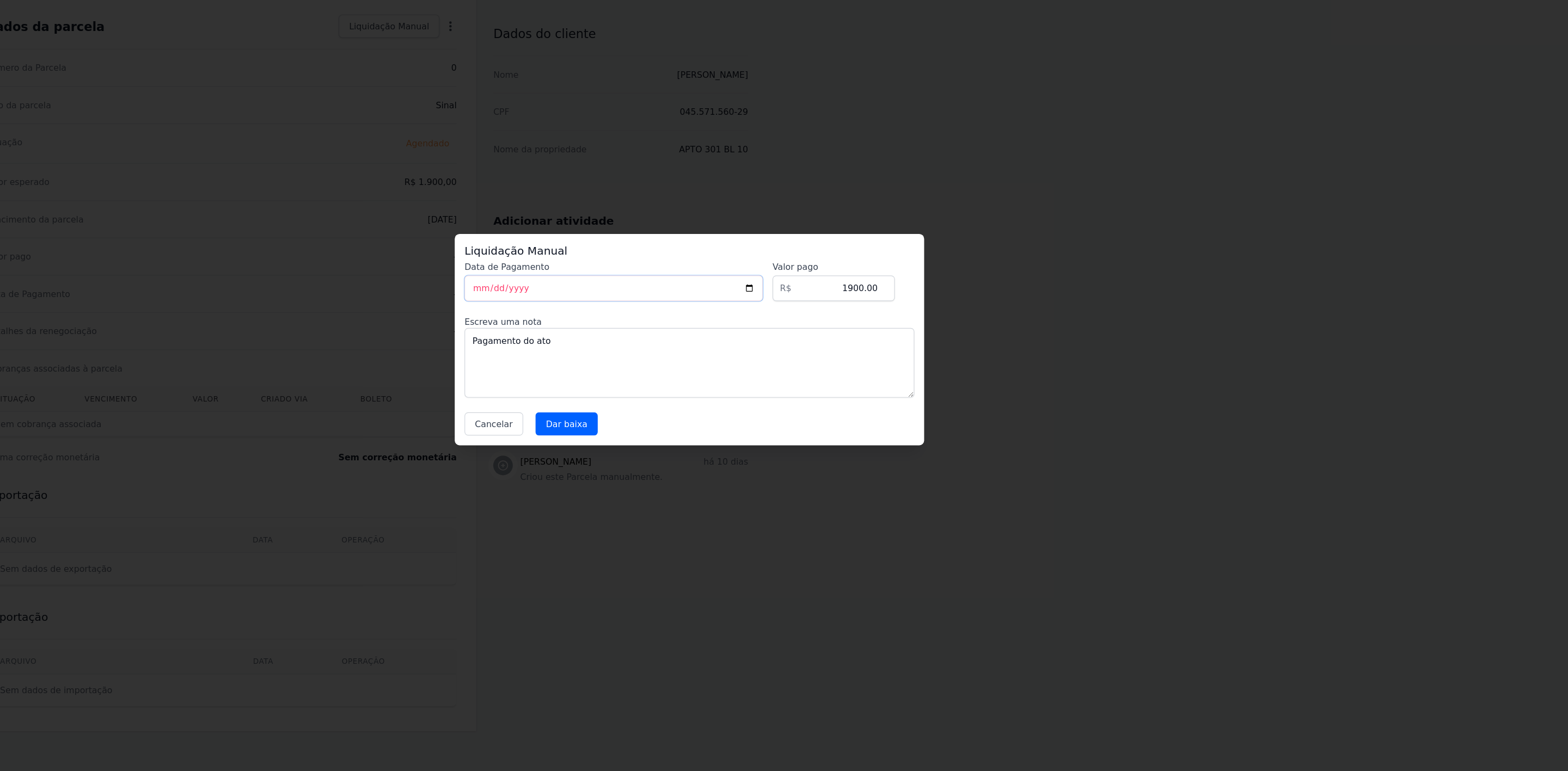
click at [647, 350] on input "[DATE]" at bounding box center [716, 340] width 266 height 23
click at [647, 340] on input "[DATE]" at bounding box center [716, 340] width 266 height 23
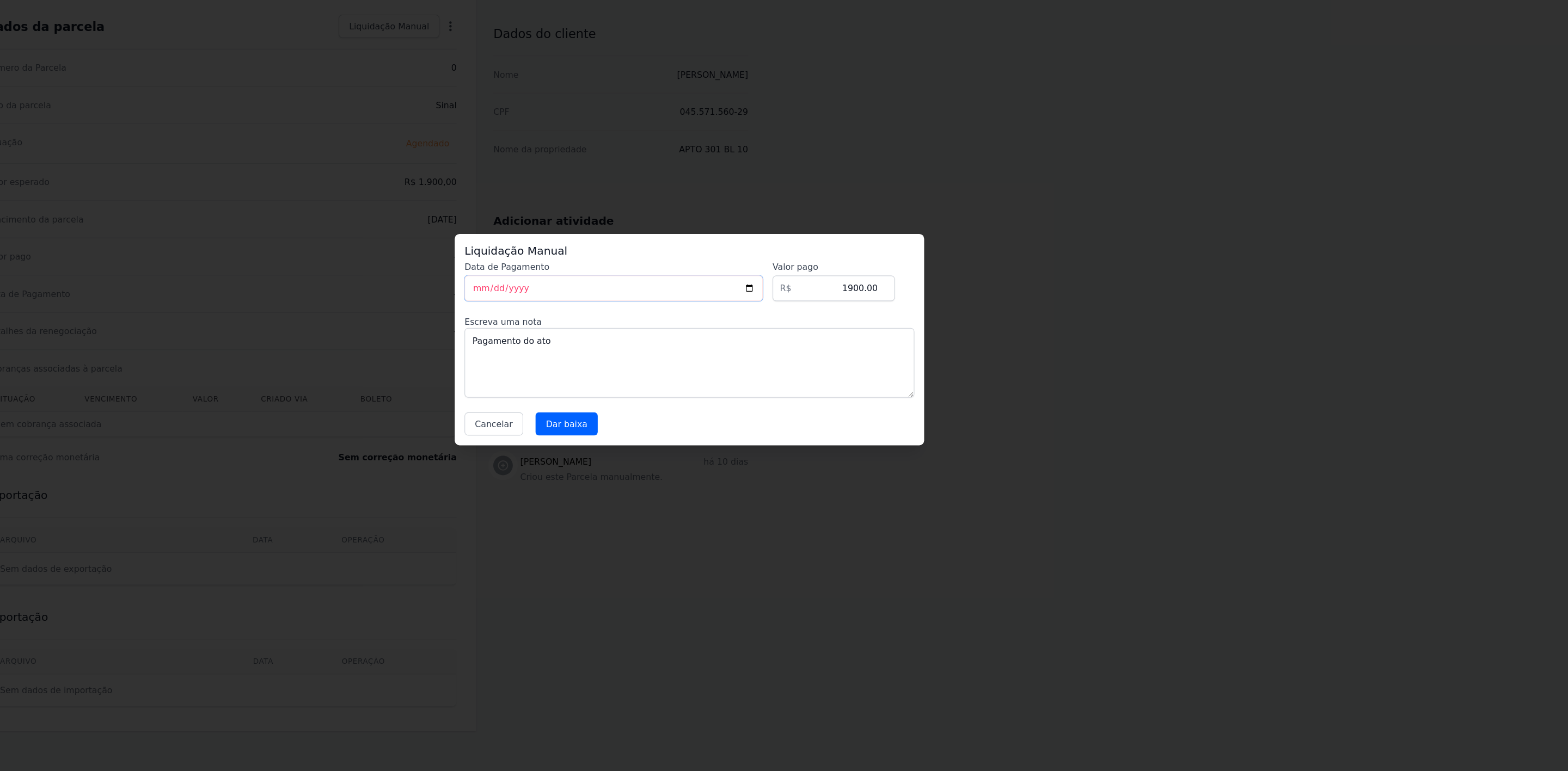
click at [633, 338] on input "[DATE]" at bounding box center [716, 340] width 266 height 23
click at [665, 460] on input "Dar baixa" at bounding box center [674, 461] width 55 height 21
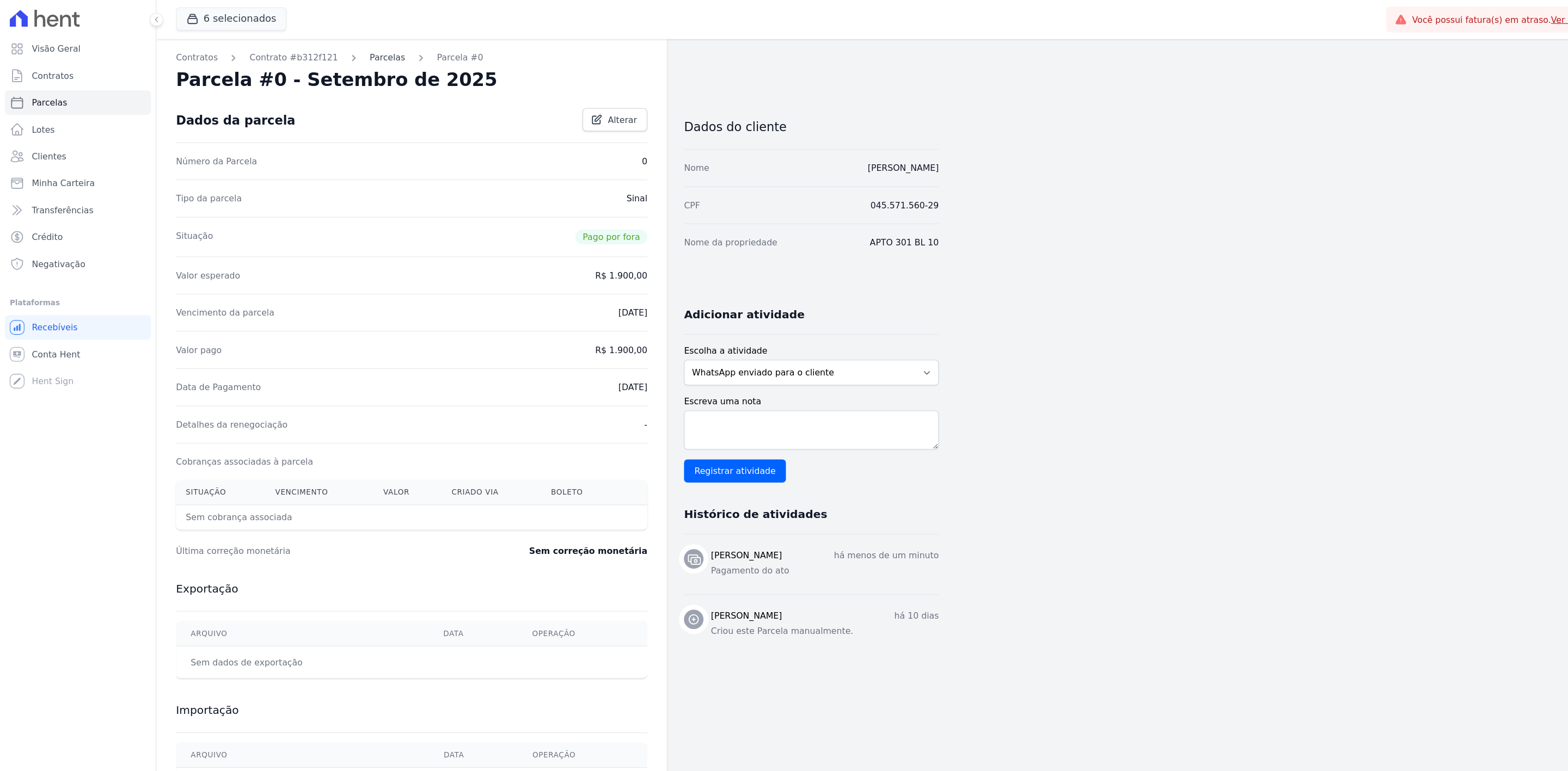
click at [335, 57] on link "Parcelas" at bounding box center [345, 51] width 32 height 12
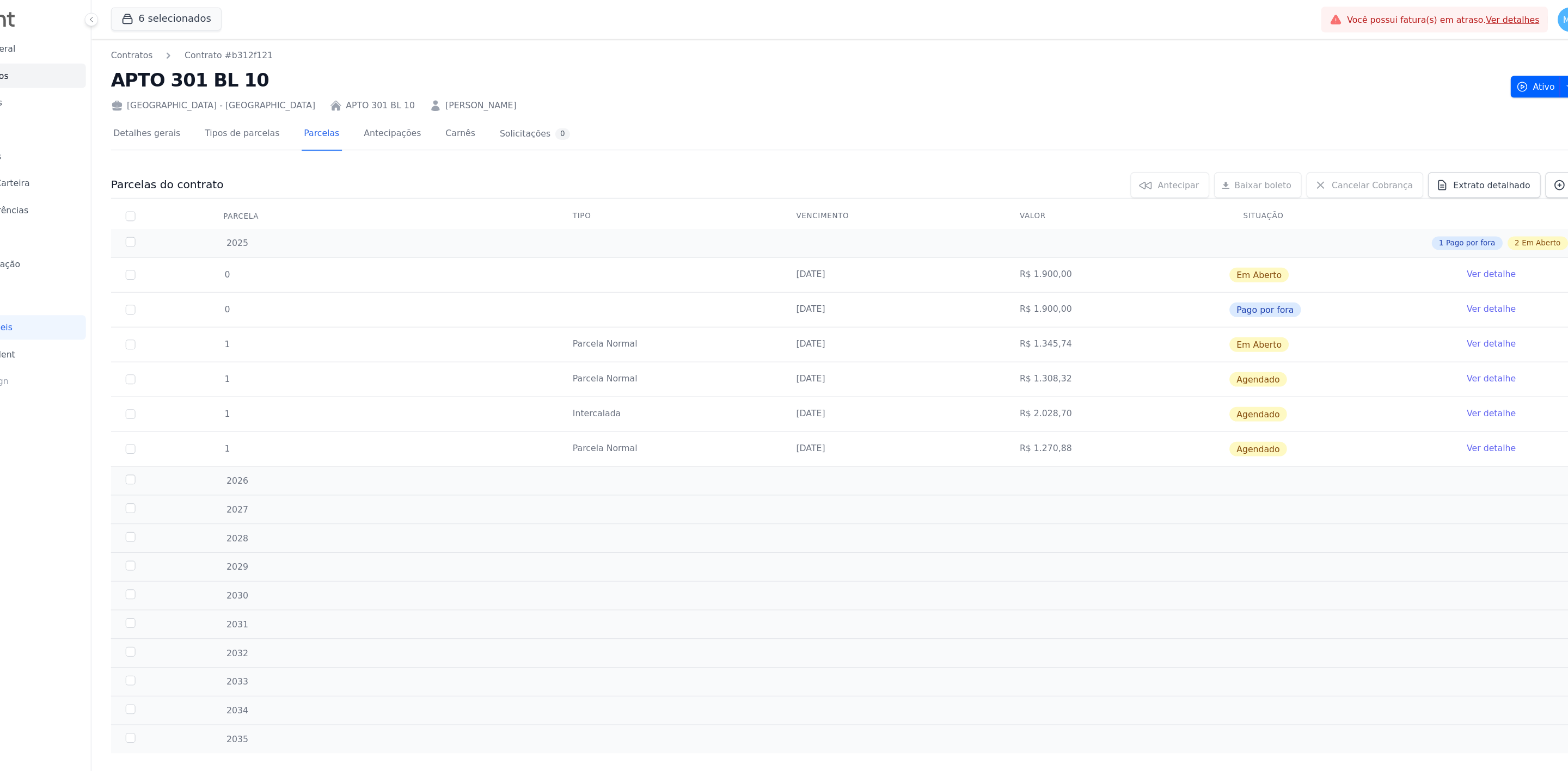
click at [927, 419] on div "0 [DATE] R$ 1.900,00 Em [GEOGRAPHIC_DATA] Ver detalhe 0 [DATE] R$ 1.900,00 Pago…" at bounding box center [853, 322] width 1428 height 194
click at [886, 422] on div "2026 13 Agendado" at bounding box center [853, 428] width 1394 height 26
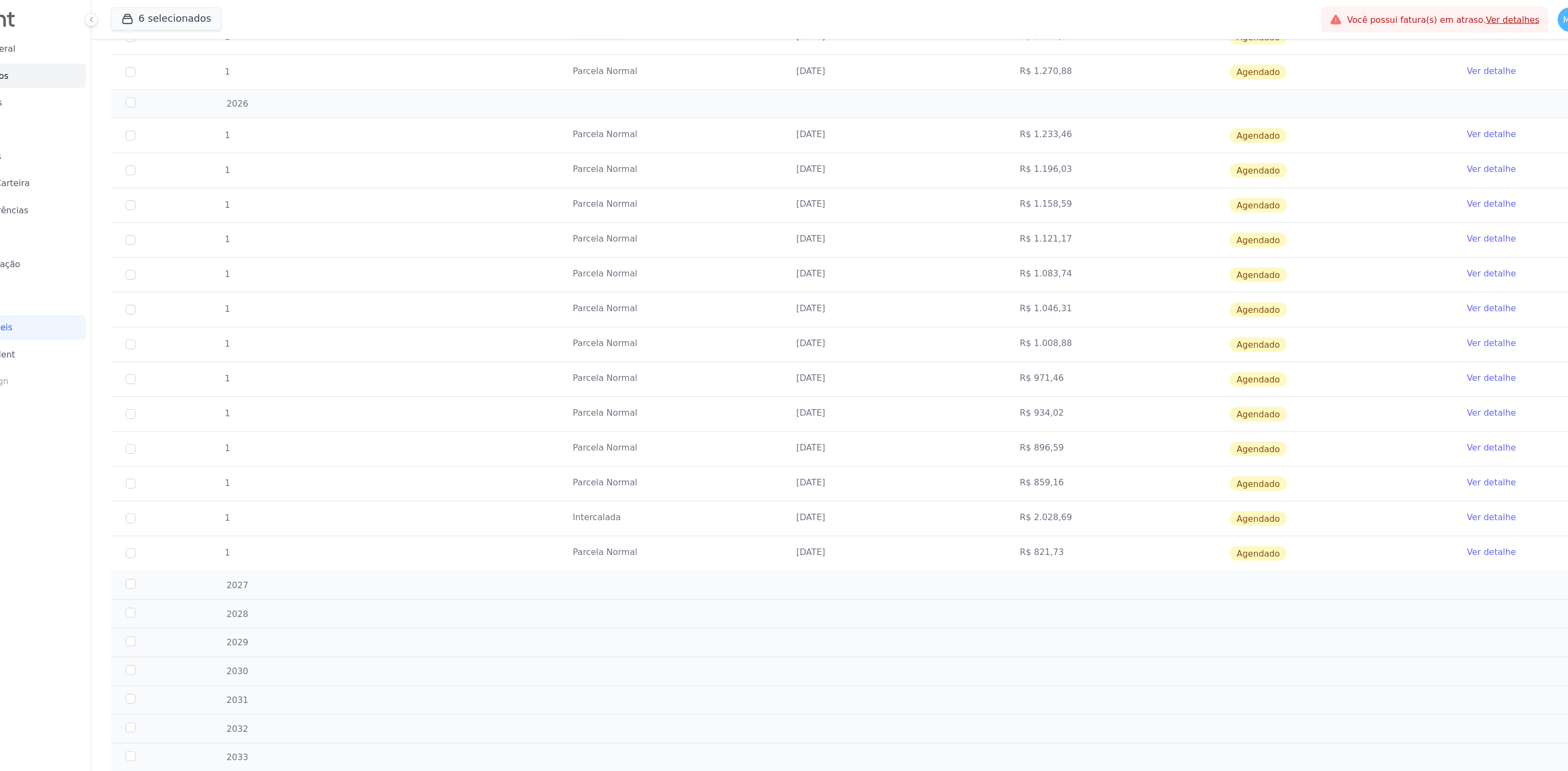
scroll to position [343, 0]
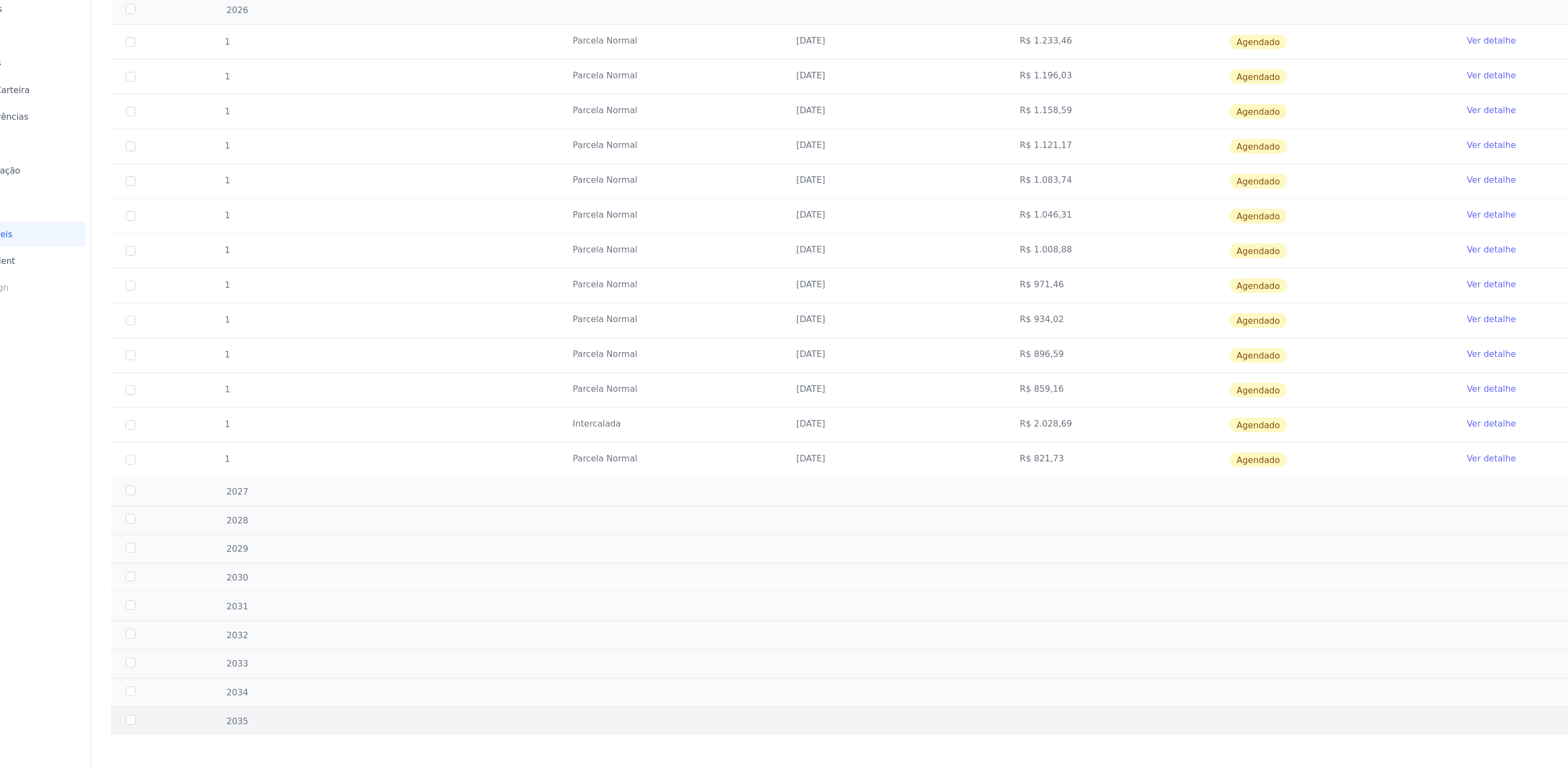
click at [841, 719] on div "2035 8 Agendado" at bounding box center [853, 726] width 1394 height 26
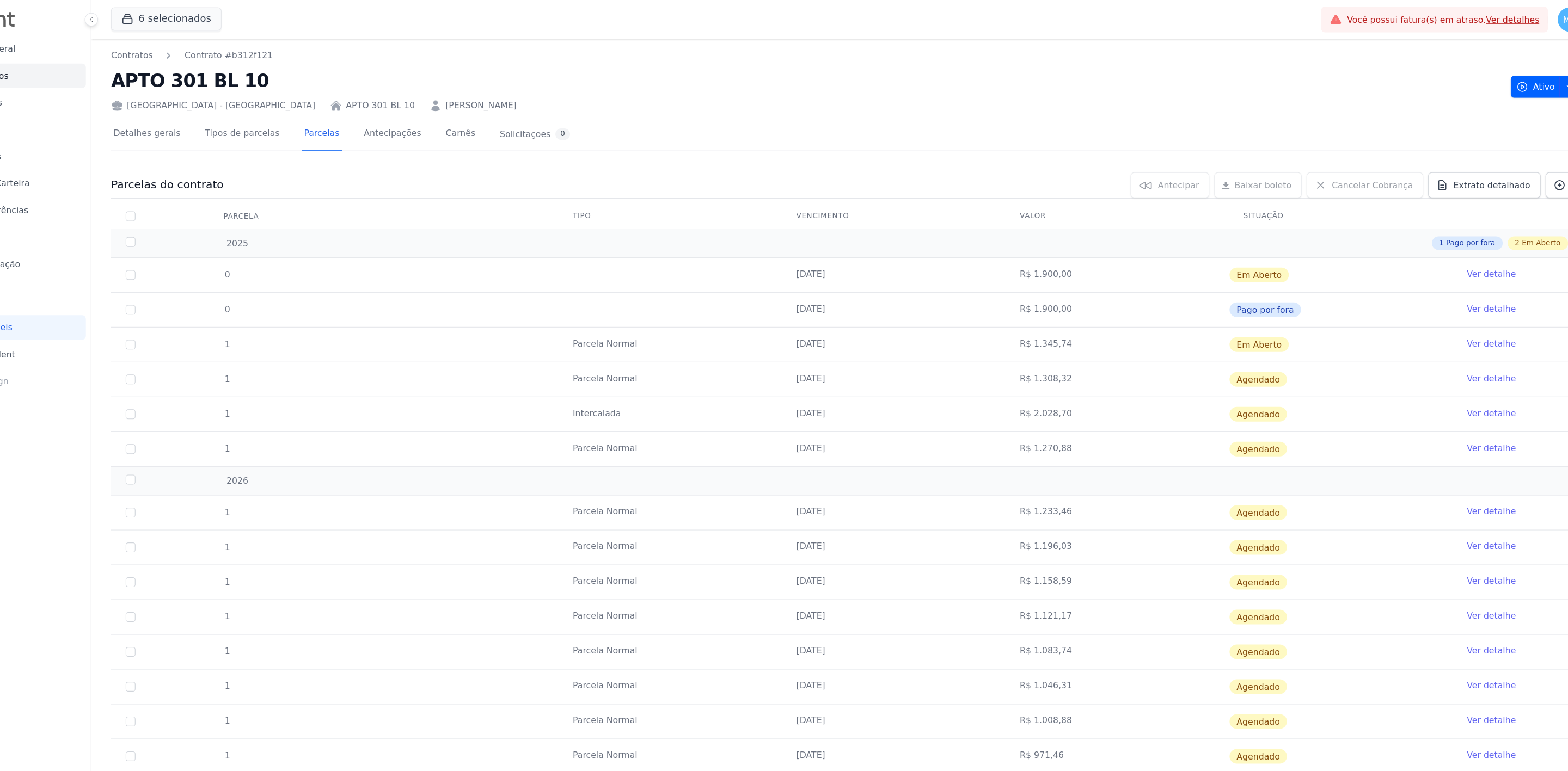
scroll to position [49, 0]
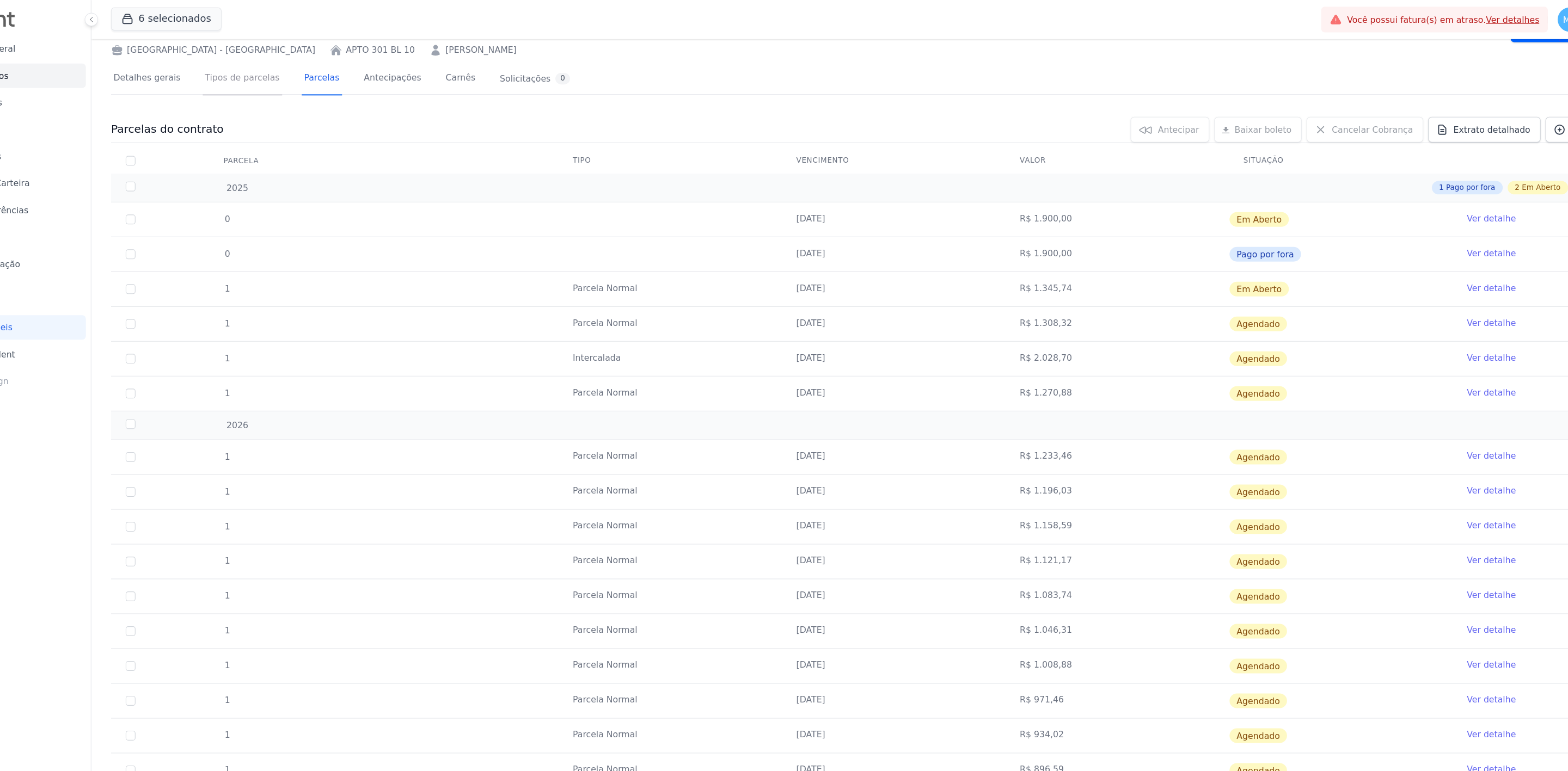
click at [281, 68] on link "Tipos de parcelas" at bounding box center [274, 70] width 71 height 29
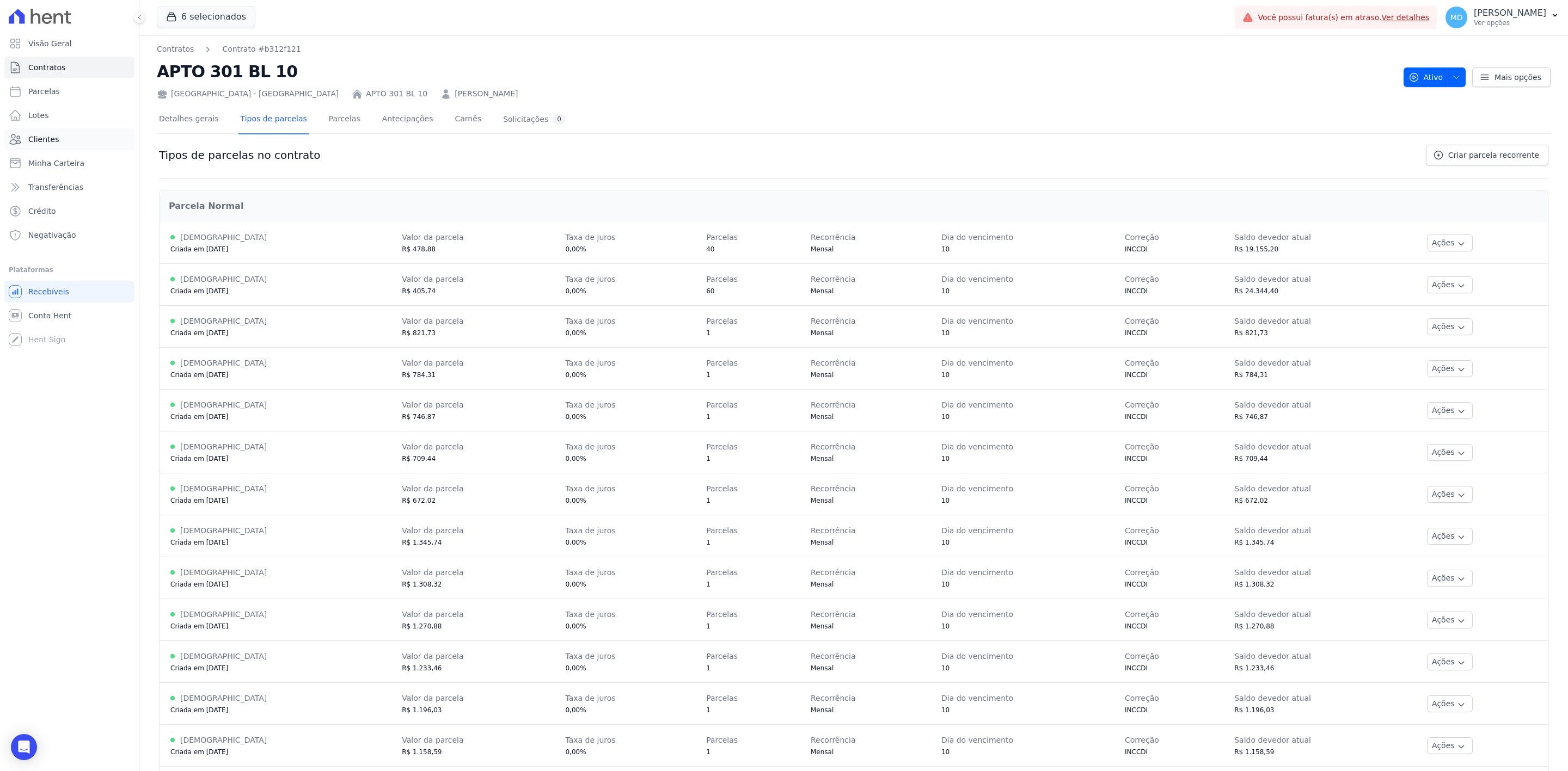
click at [87, 133] on link "Clientes" at bounding box center [69, 140] width 130 height 22
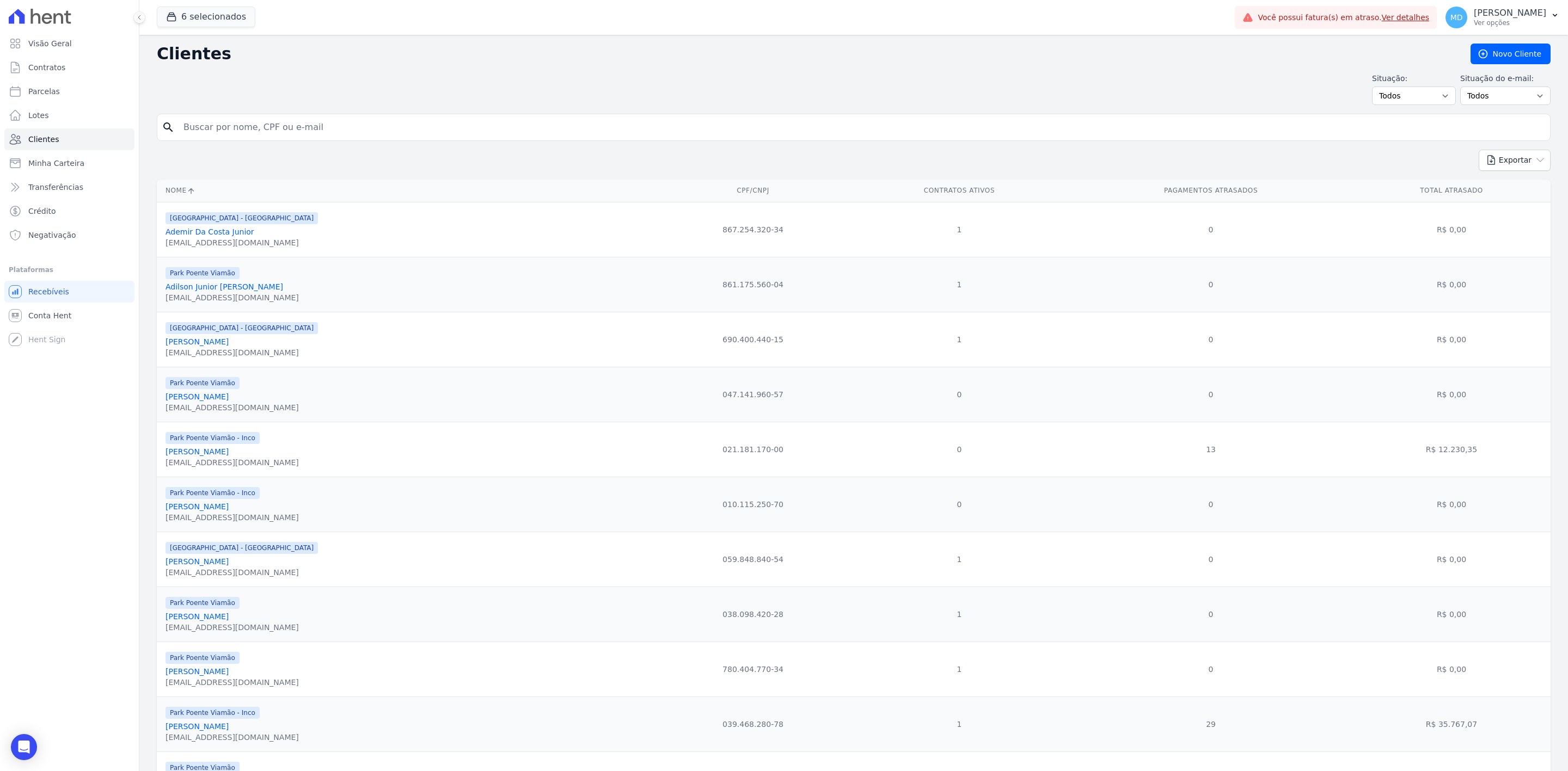
click at [293, 126] on input "search" at bounding box center [861, 127] width 1369 height 22
type input "c"
type input "[PERSON_NAME]"
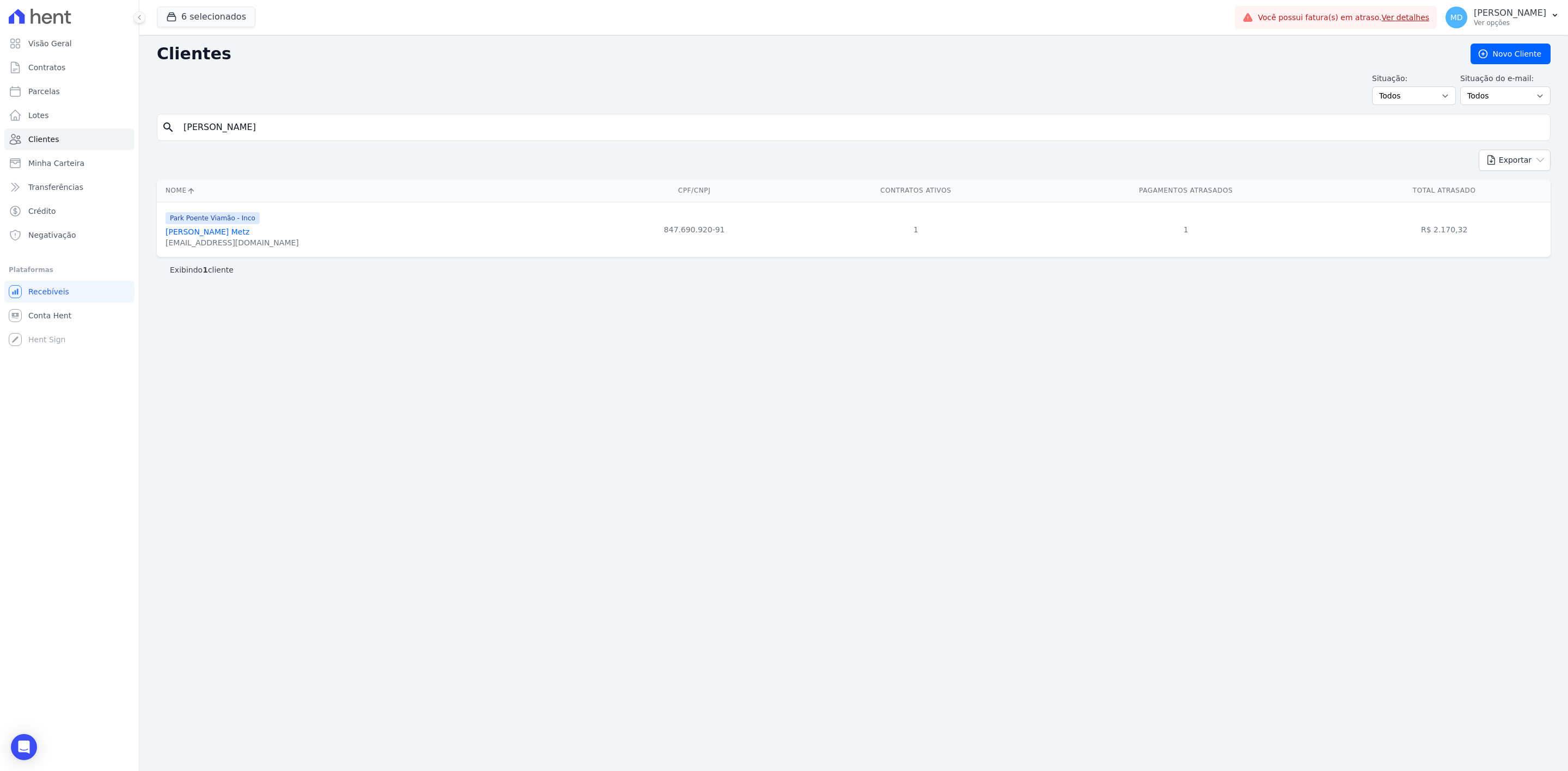
click at [215, 232] on link "[PERSON_NAME] Metz" at bounding box center [207, 232] width 84 height 9
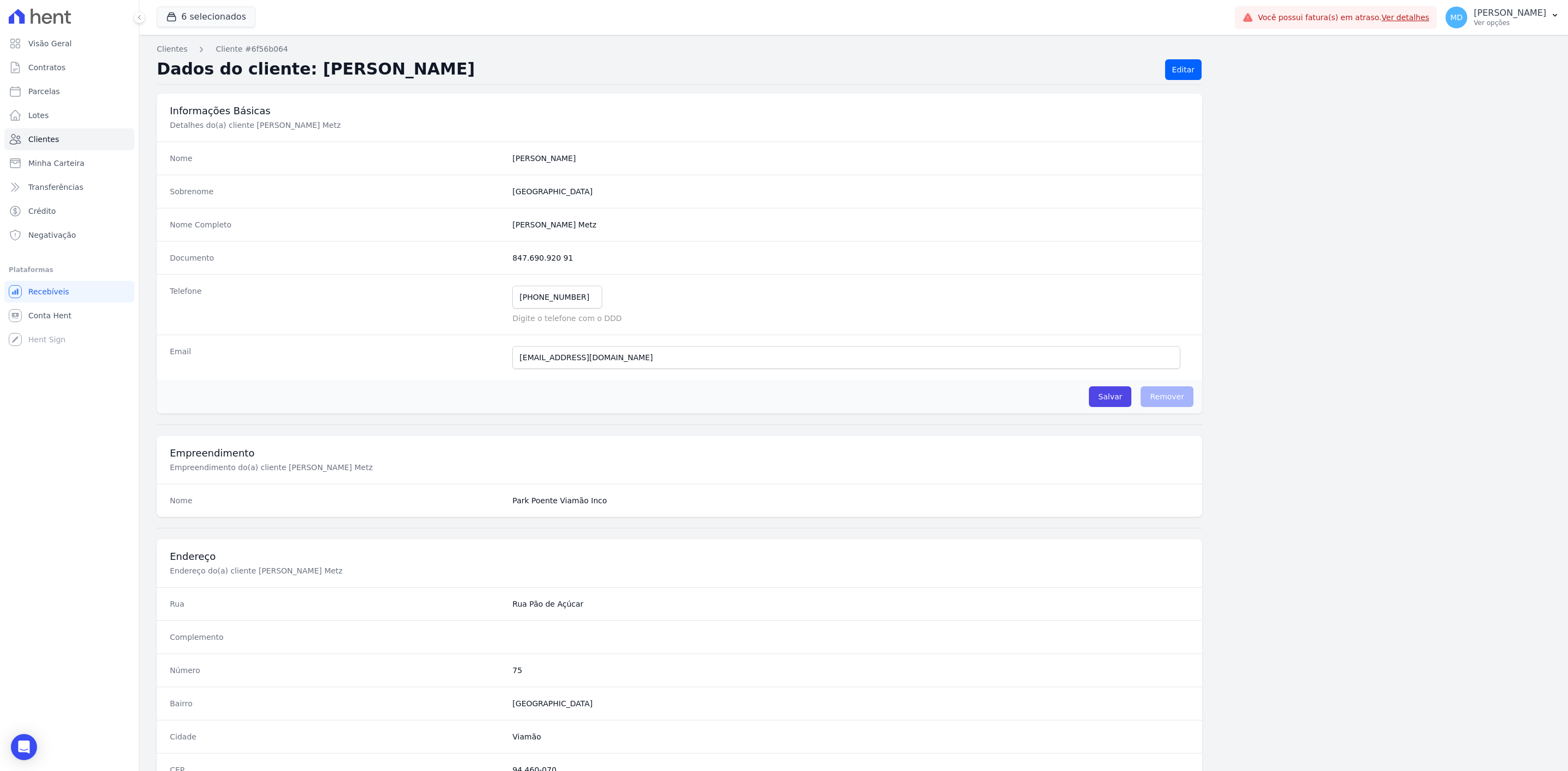
scroll to position [255, 0]
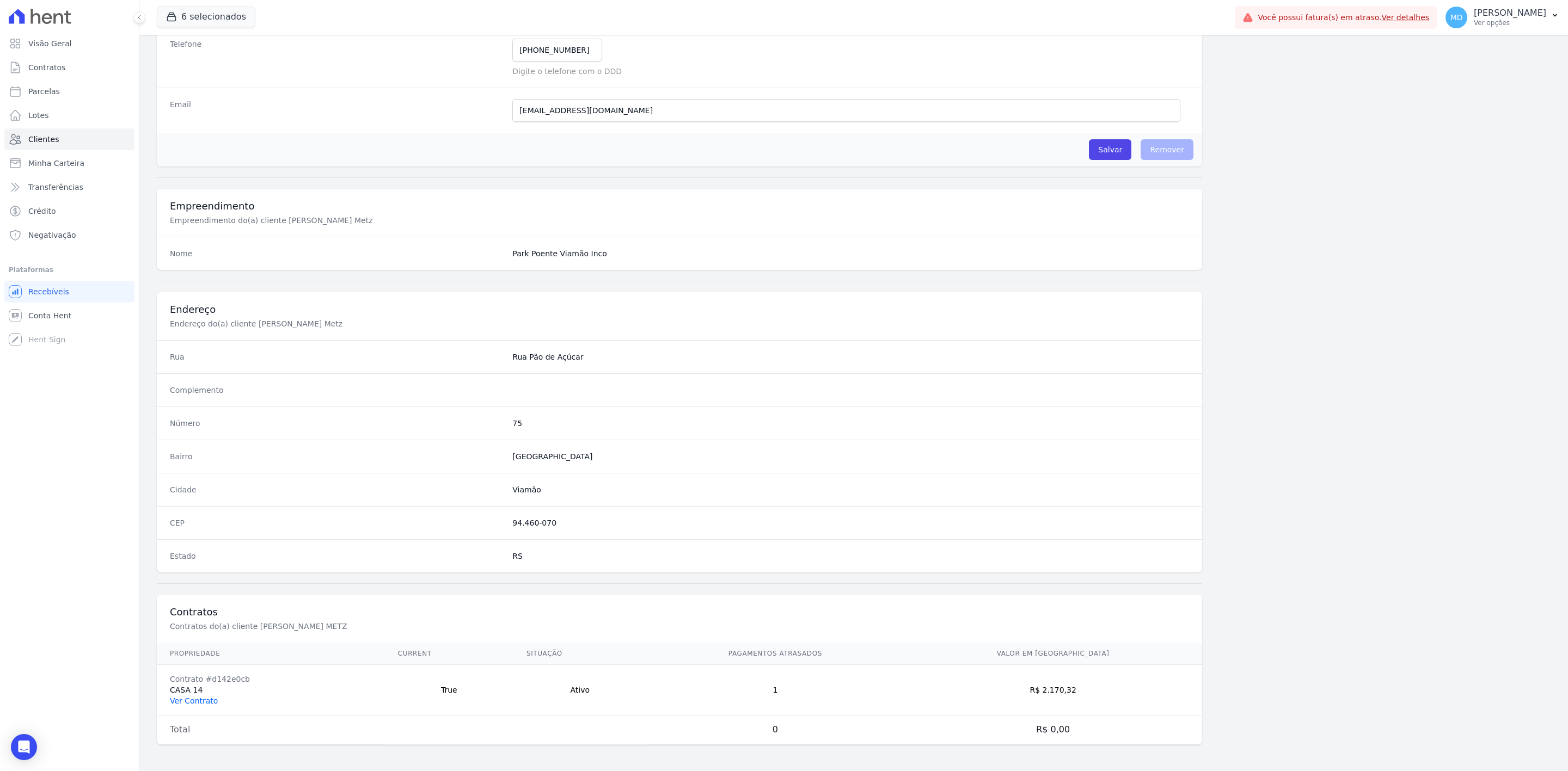
click at [179, 700] on link "Ver Contrato" at bounding box center [194, 701] width 48 height 9
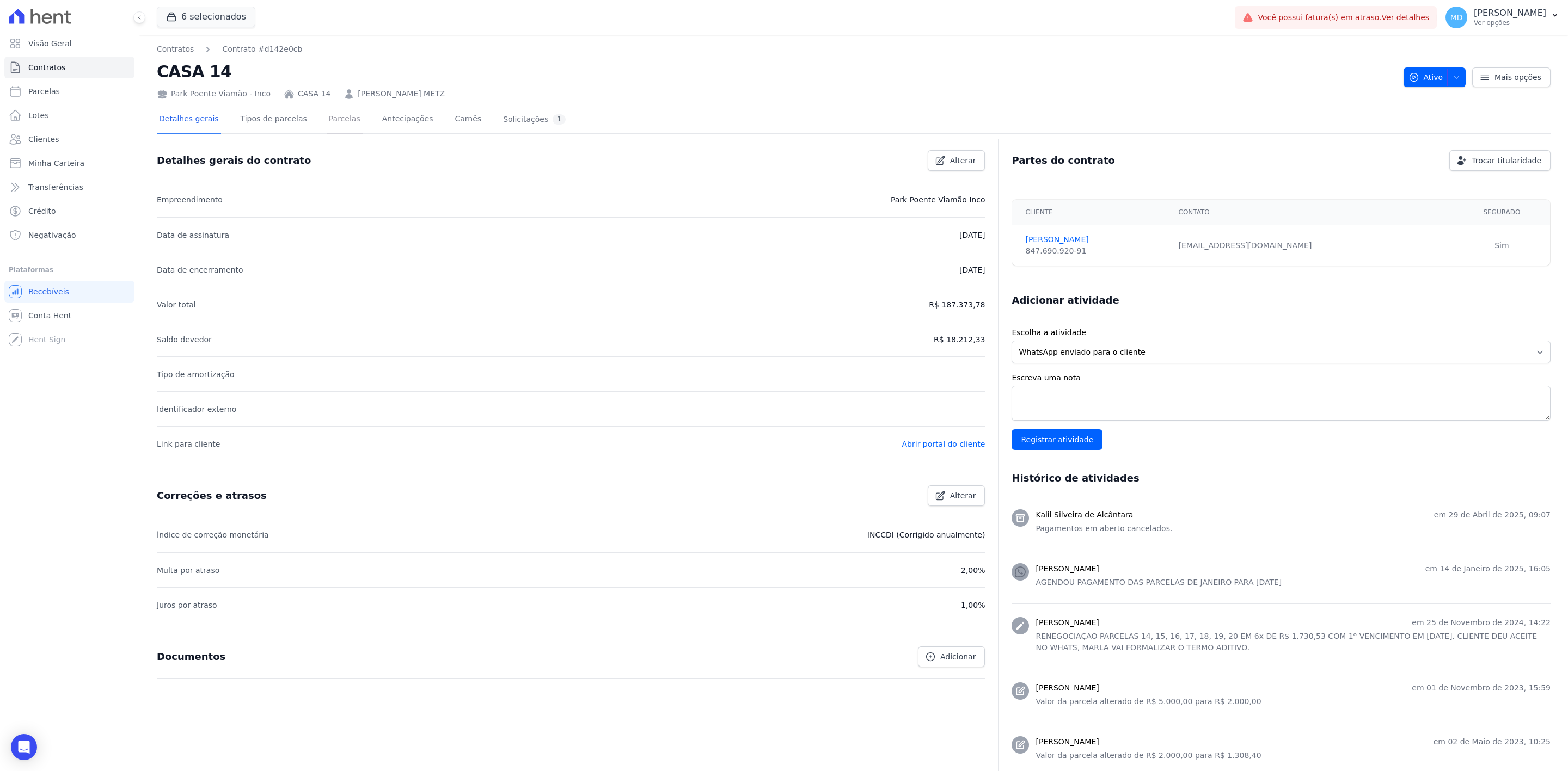
click at [327, 118] on link "Parcelas" at bounding box center [344, 119] width 36 height 29
